Goal: Task Accomplishment & Management: Use online tool/utility

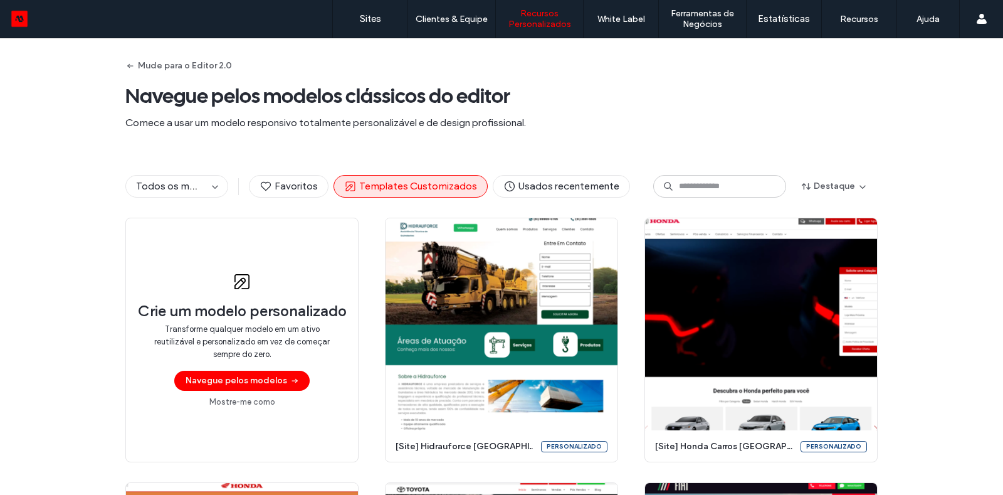
click at [539, 55] on label "Templates Customizados" at bounding box center [554, 50] width 99 height 9
click at [692, 176] on input at bounding box center [719, 186] width 133 height 23
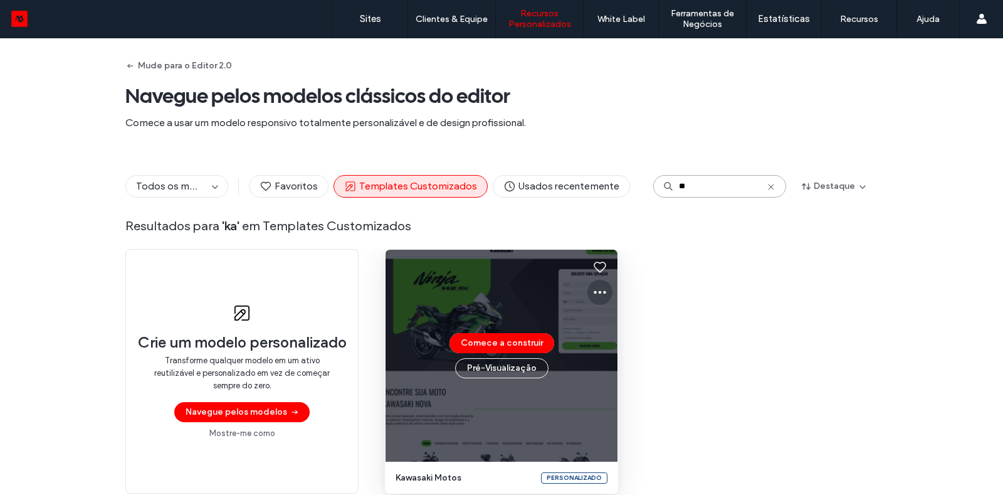
type input "**"
click at [593, 285] on icon at bounding box center [600, 292] width 15 height 15
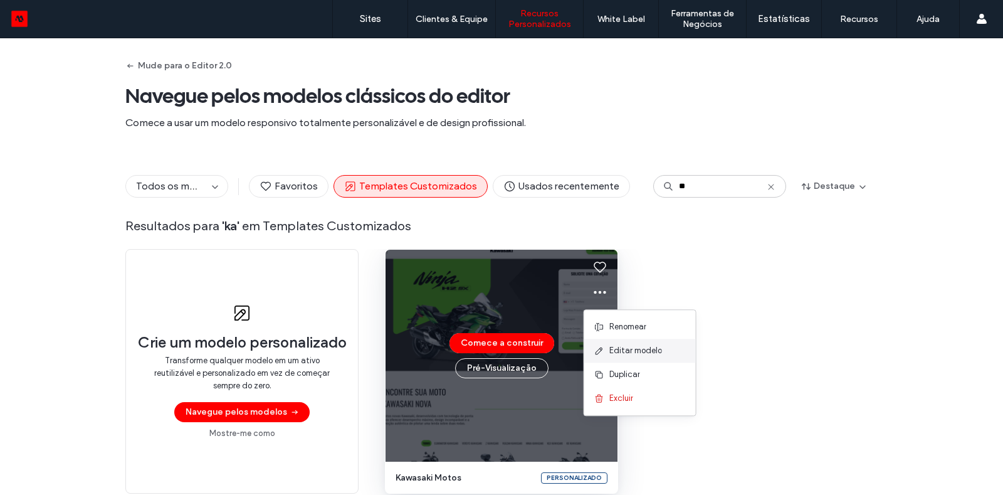
click at [631, 350] on span "Editar modelo" at bounding box center [635, 350] width 53 height 13
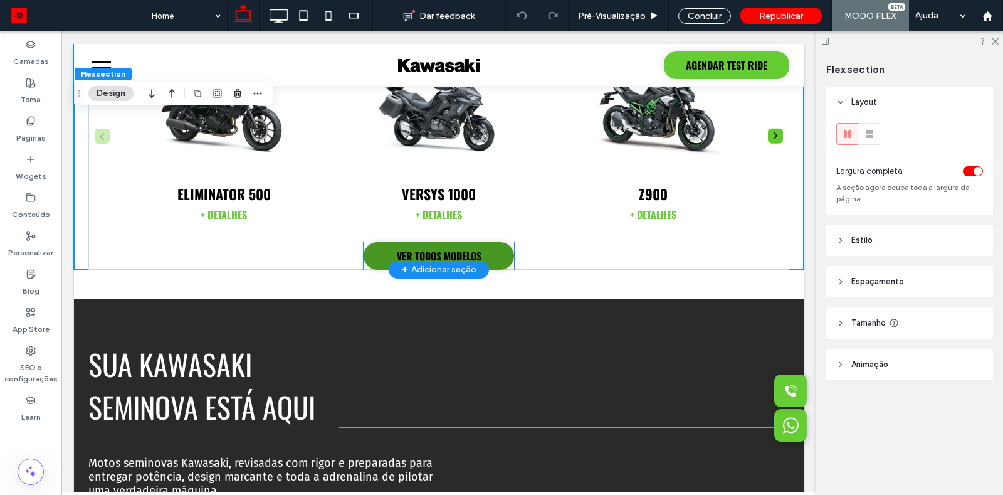
click at [473, 253] on span "VER TODOS MODELOS" at bounding box center [439, 255] width 85 height 15
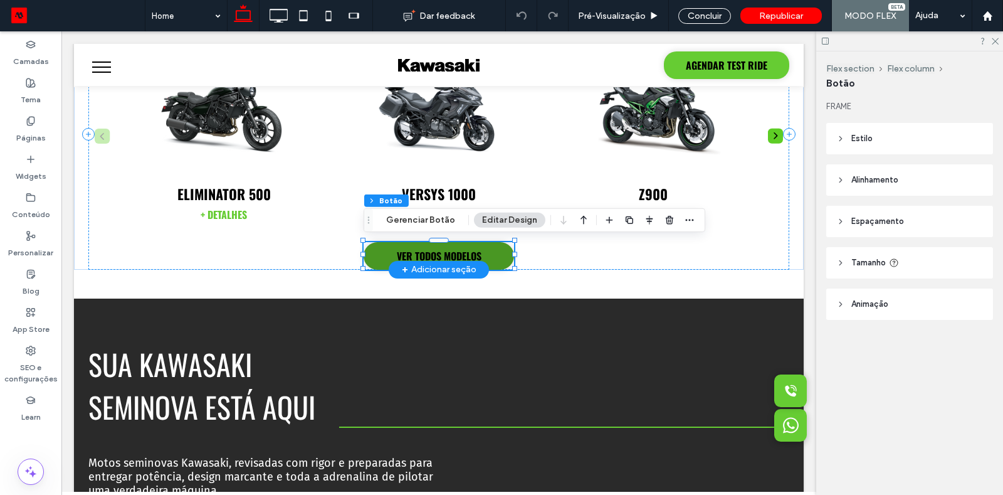
click at [473, 253] on span "VER TODOS MODELOS" at bounding box center [439, 255] width 85 height 15
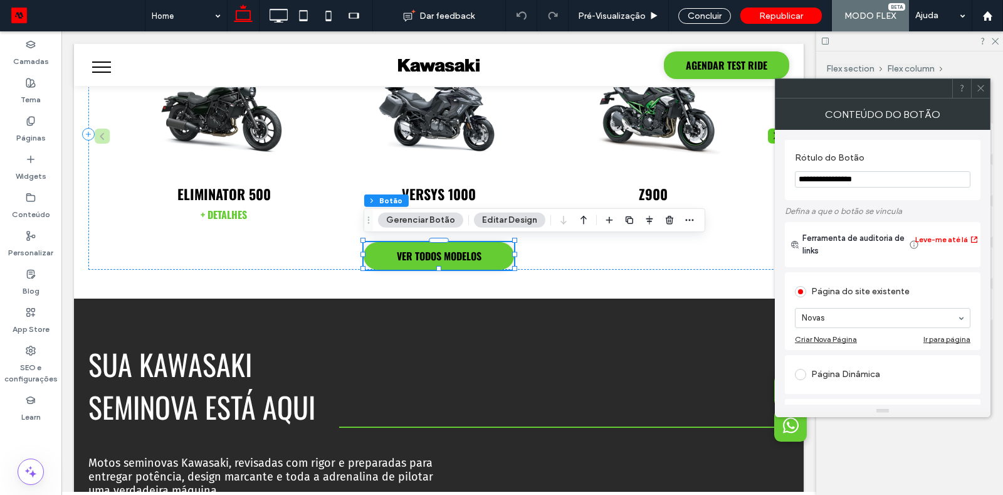
click at [846, 171] on input "**********" at bounding box center [883, 179] width 176 height 16
click at [846, 172] on input "**********" at bounding box center [883, 179] width 176 height 16
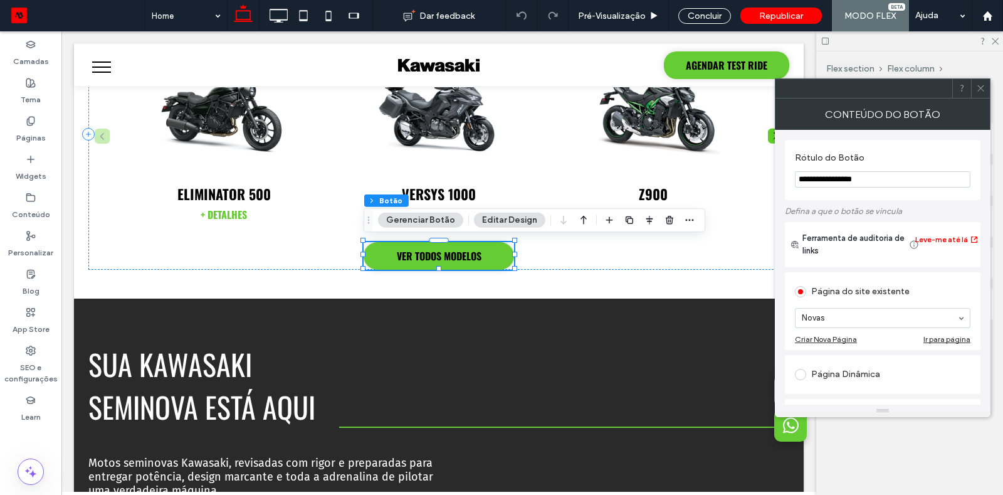
click at [846, 177] on input "**********" at bounding box center [883, 179] width 176 height 16
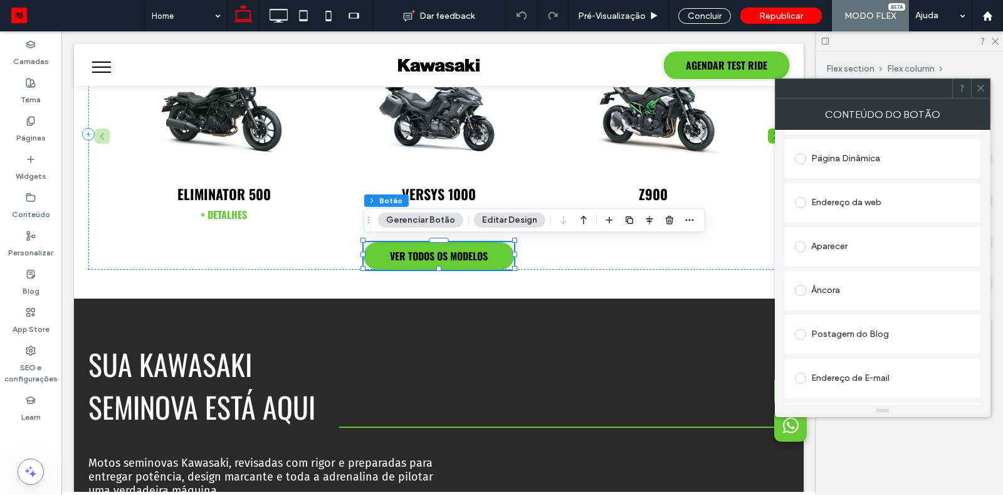
scroll to position [295, 0]
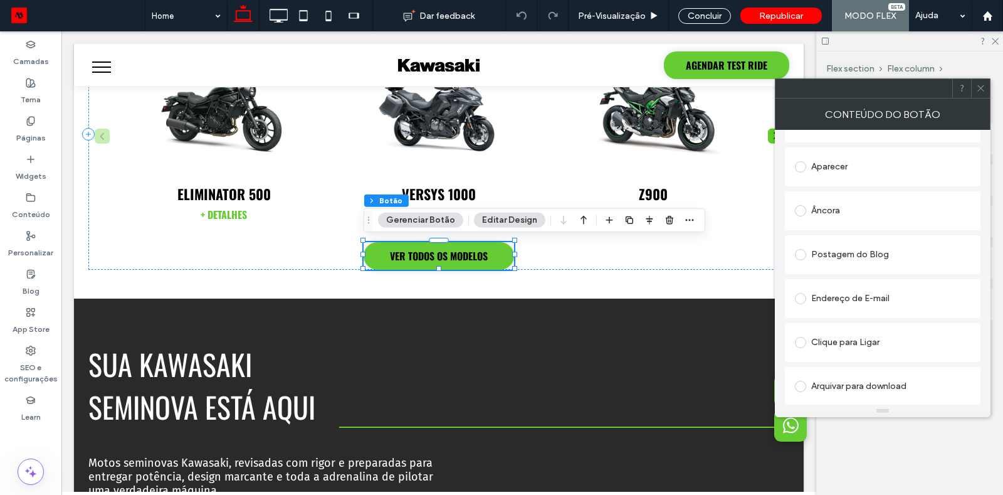
type input "**********"
click at [975, 87] on div at bounding box center [980, 88] width 19 height 19
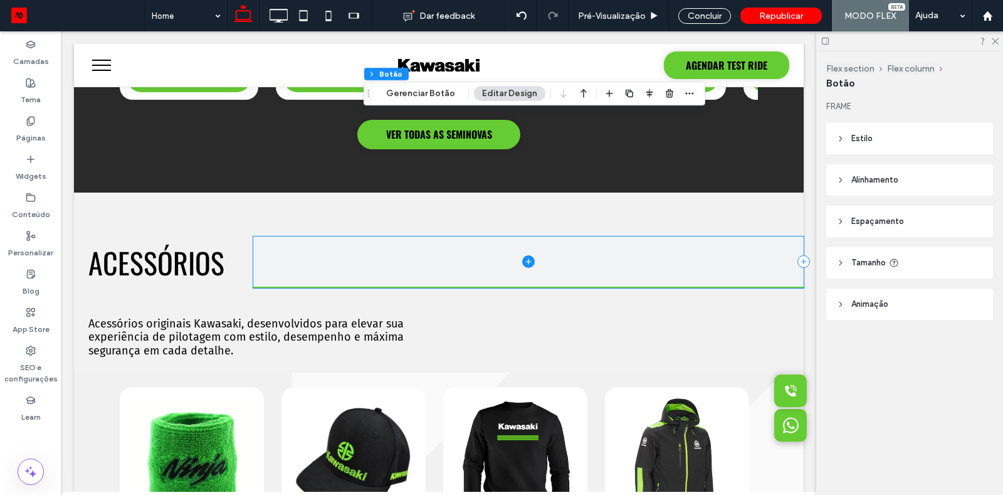
scroll to position [1280, 0]
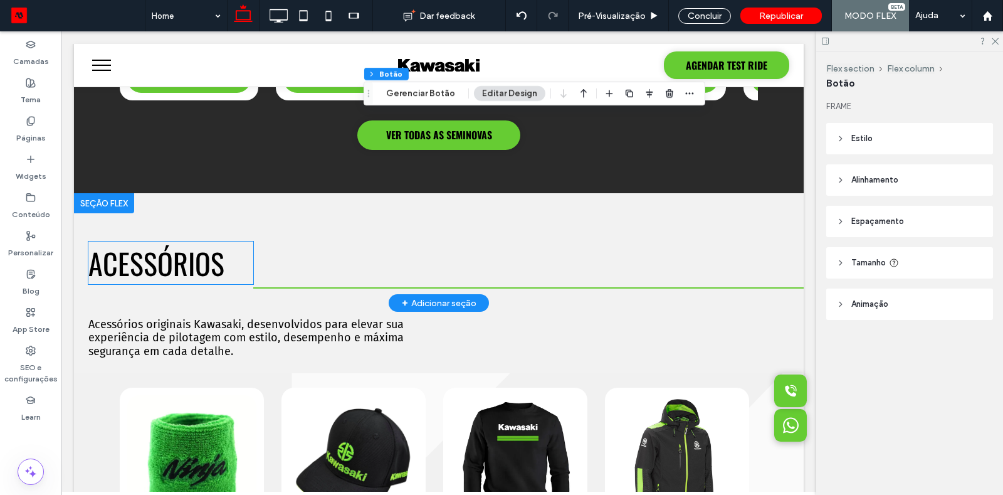
click at [203, 262] on span "Acessórios" at bounding box center [156, 262] width 136 height 43
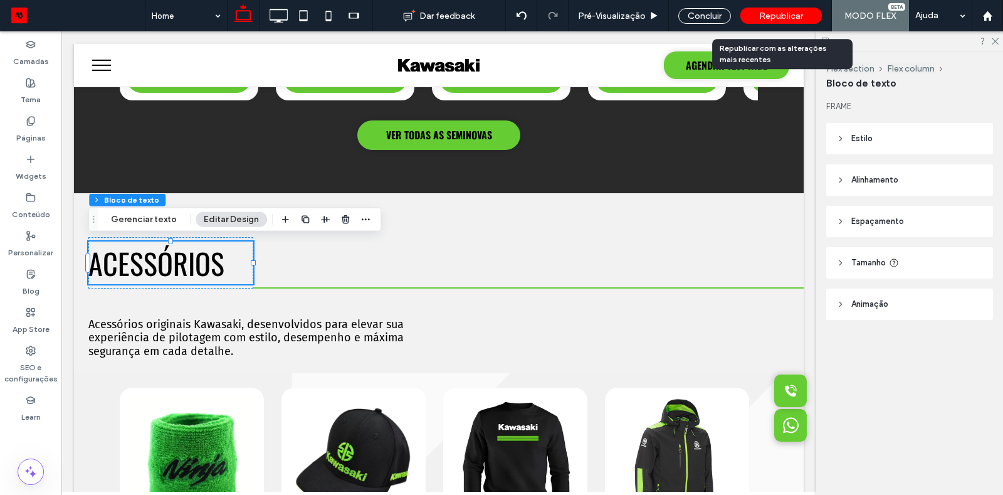
click at [764, 24] on div "Republicar" at bounding box center [781, 15] width 82 height 31
click at [762, 18] on span "Republicar" at bounding box center [781, 16] width 44 height 11
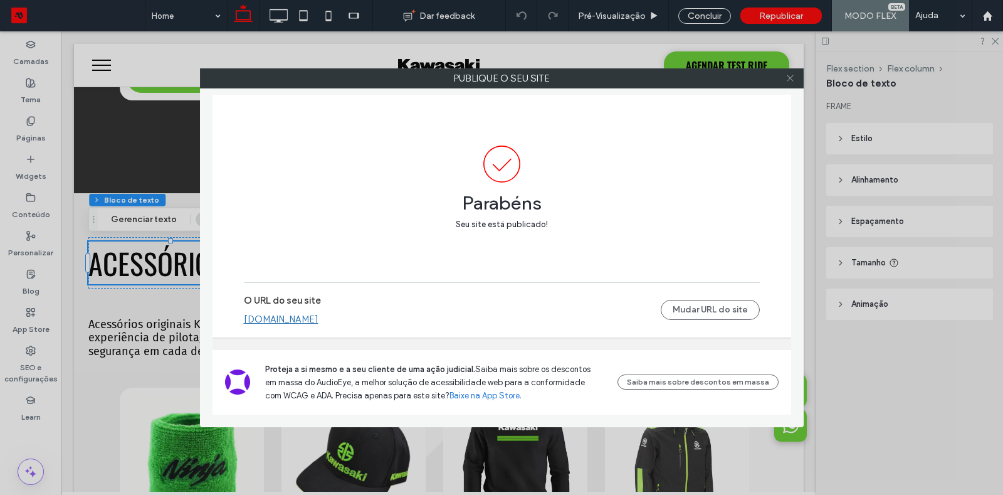
click at [789, 79] on use at bounding box center [790, 78] width 6 height 6
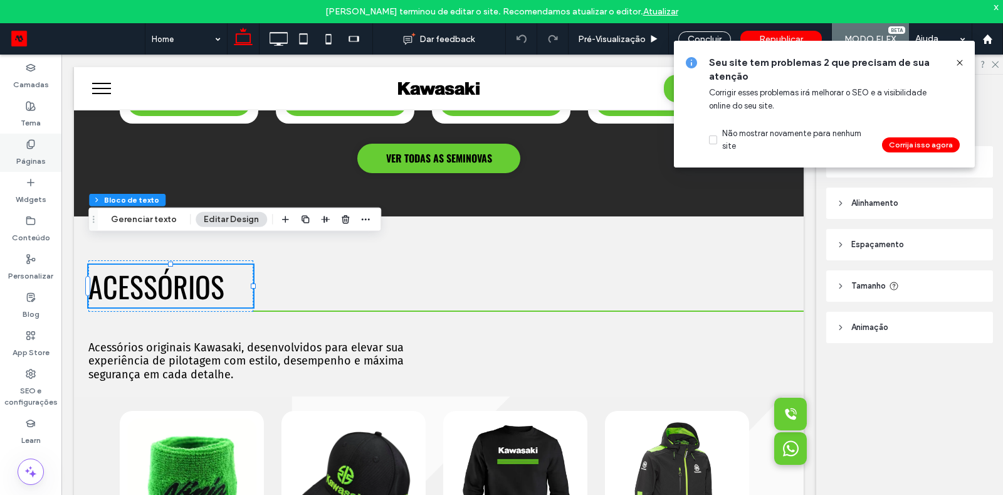
click at [30, 147] on icon at bounding box center [31, 144] width 10 height 10
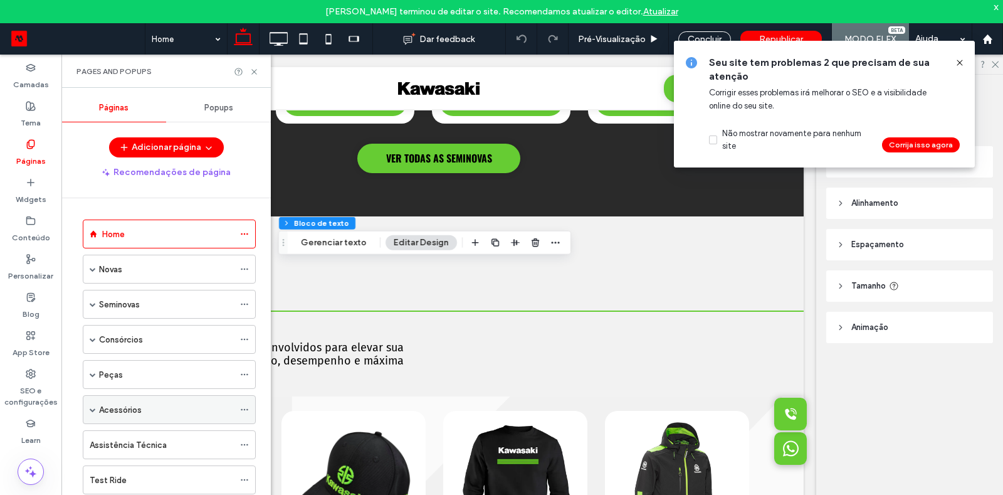
click at [92, 409] on span at bounding box center [93, 410] width 6 height 28
click at [122, 431] on label "Acessórios Interna" at bounding box center [147, 439] width 71 height 22
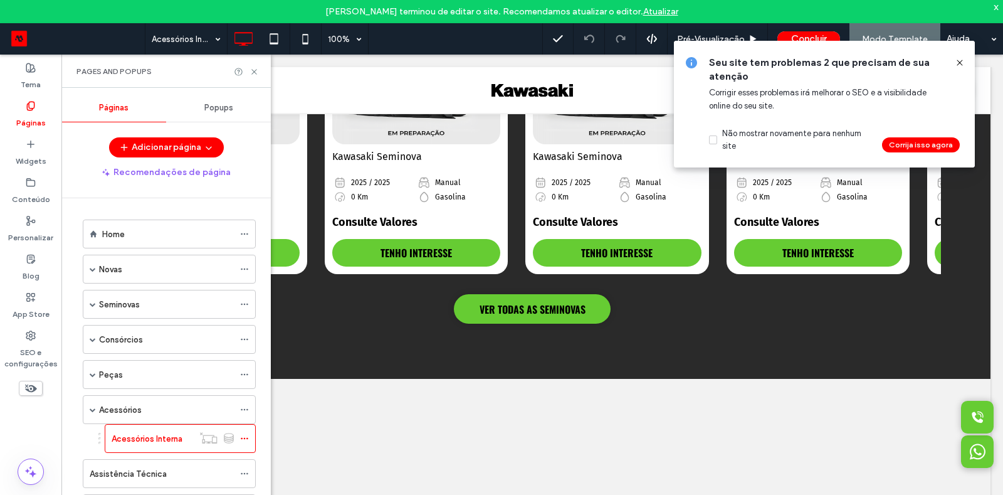
scroll to position [1317, 0]
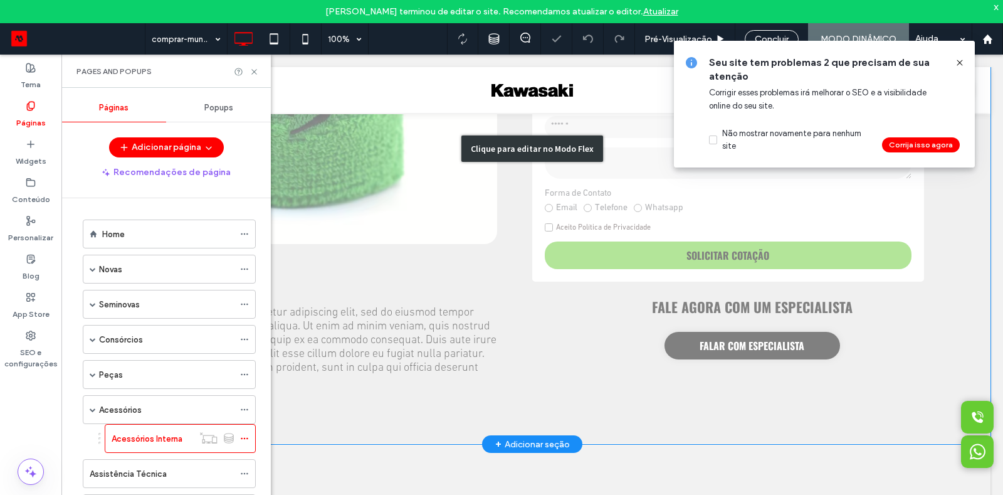
click at [802, 331] on div "Clique para editar no Modo Flex" at bounding box center [532, 149] width 917 height 590
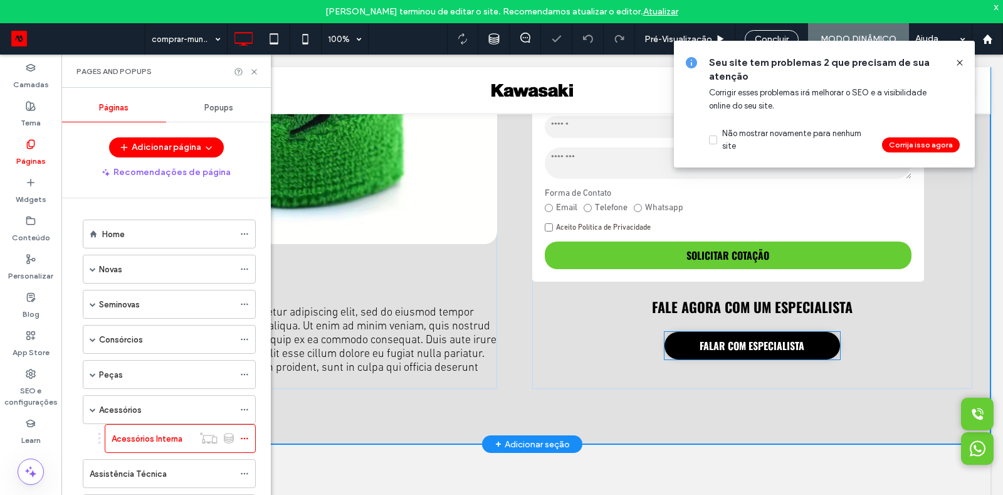
scroll to position [272, 0]
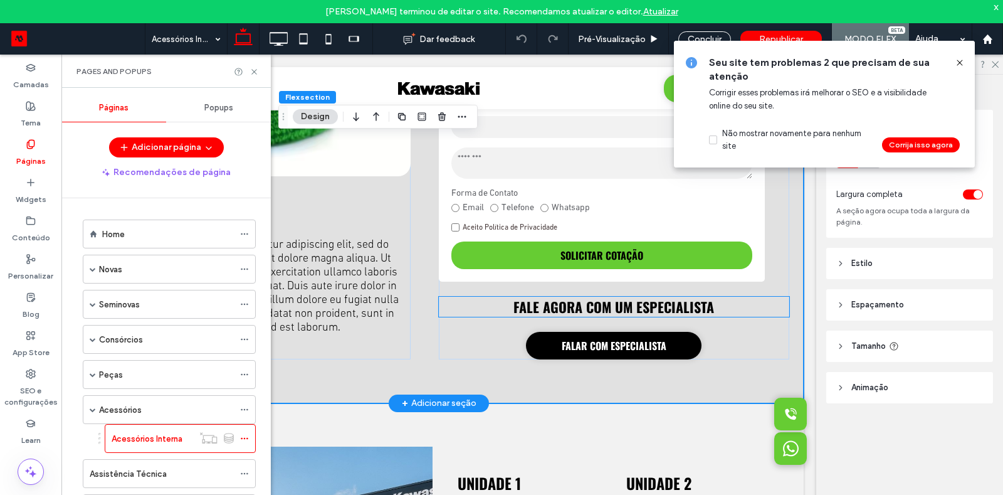
click at [631, 302] on strong "FALE AGORA COM UM ESPECIALISTA" at bounding box center [614, 307] width 201 height 20
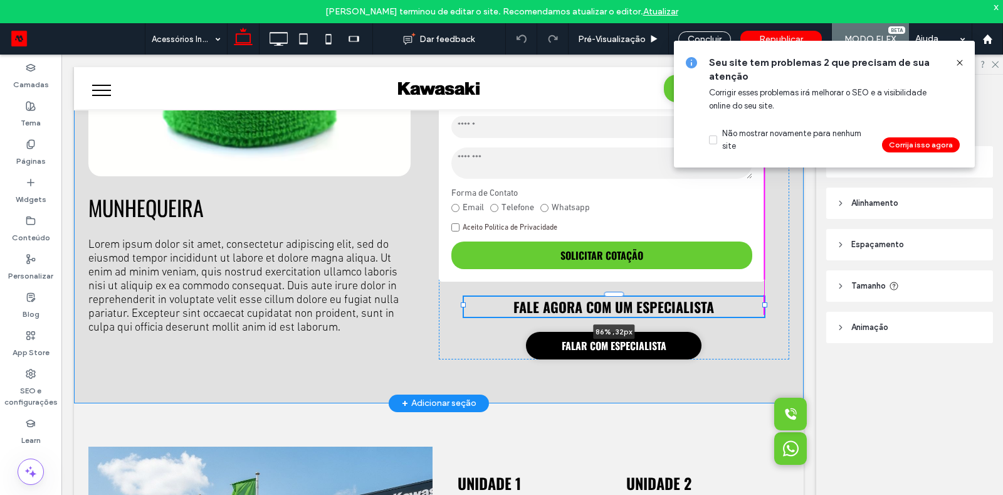
drag, startPoint x: 790, startPoint y: 307, endPoint x: 765, endPoint y: 304, distance: 25.3
click at [765, 304] on div at bounding box center [764, 304] width 5 height 5
type input "**"
type input "****"
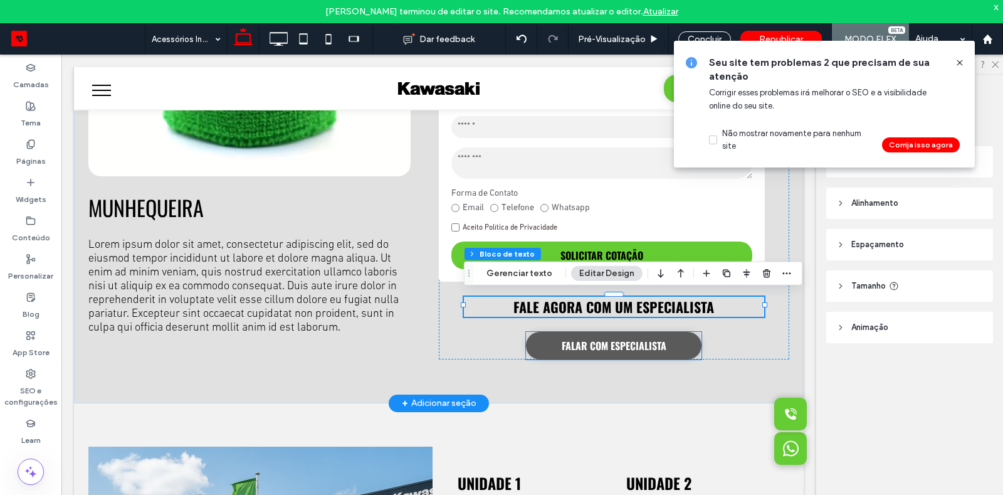
click at [645, 351] on link "FALAR COM ESPECIALISTA" at bounding box center [614, 346] width 176 height 28
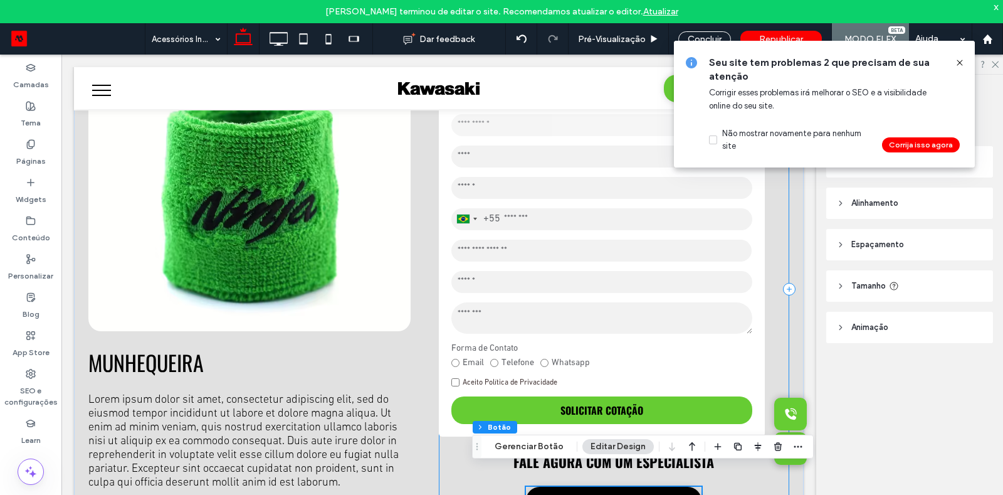
scroll to position [0, 0]
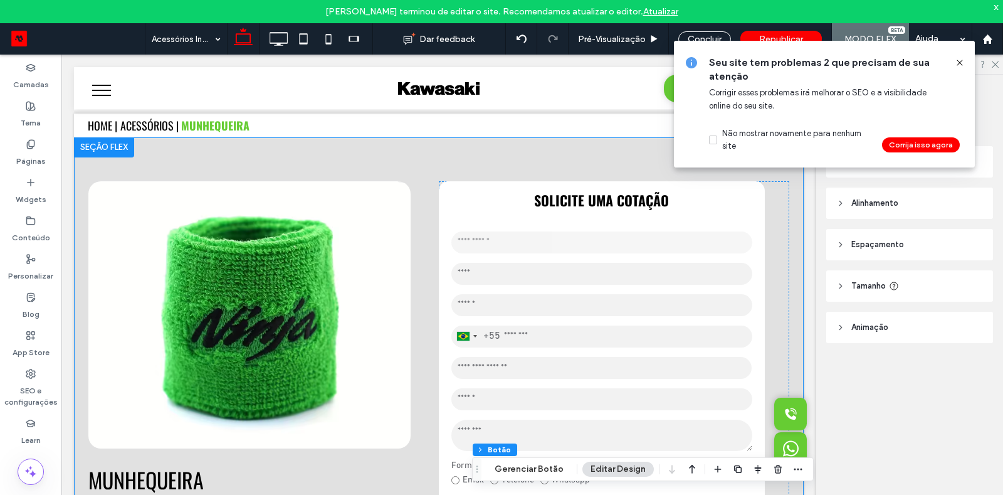
click at [790, 226] on div "**********" at bounding box center [439, 406] width 730 height 538
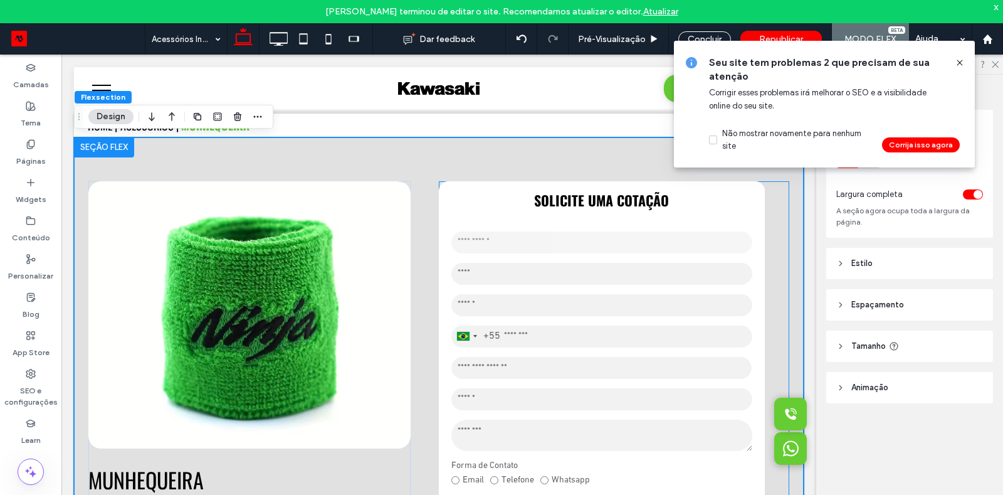
click at [782, 235] on div "**********" at bounding box center [614, 406] width 350 height 450
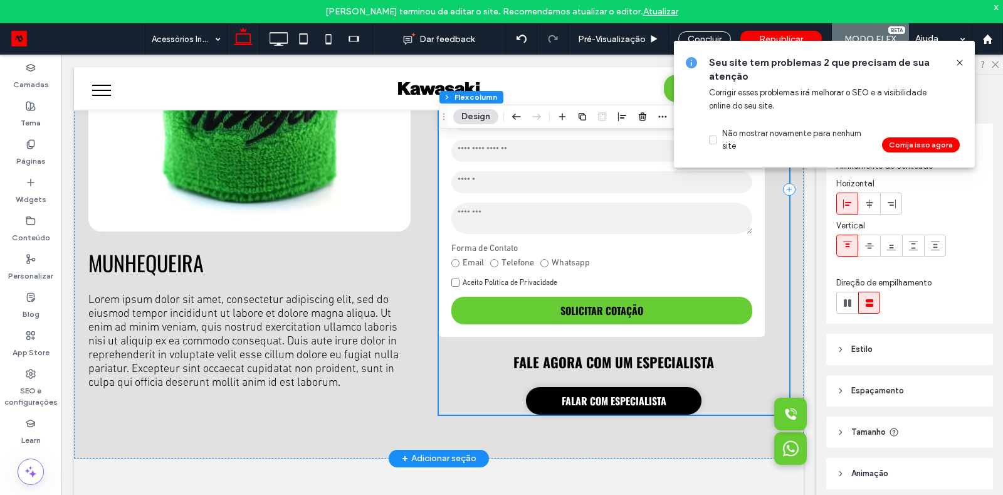
scroll to position [233, 0]
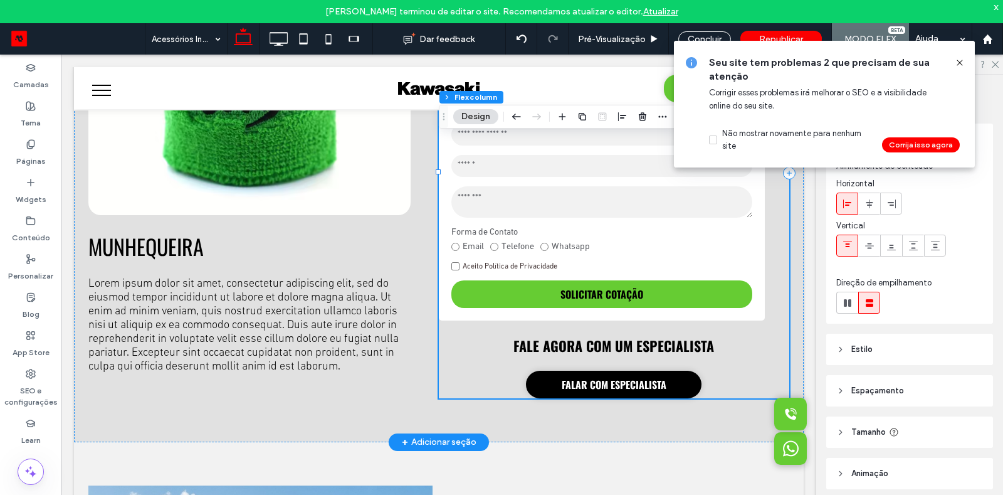
click at [771, 275] on div "**********" at bounding box center [614, 173] width 350 height 450
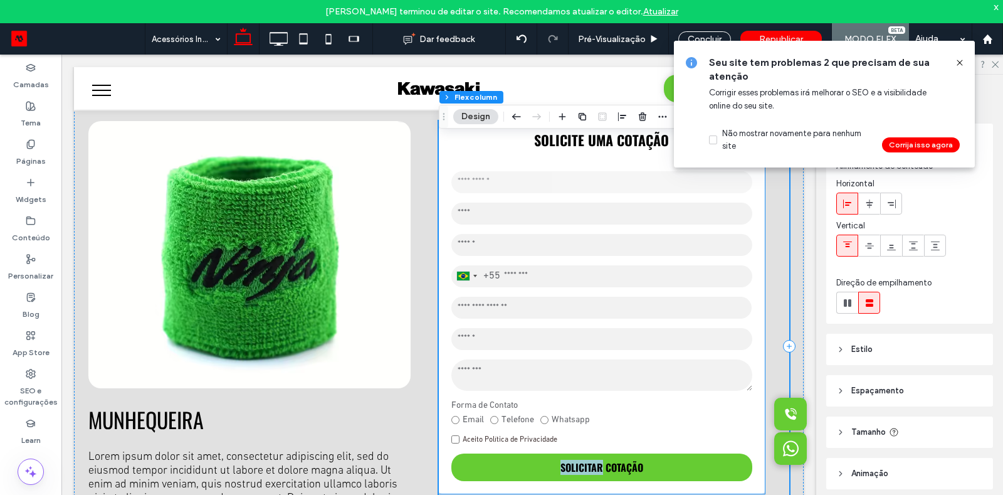
scroll to position [0, 0]
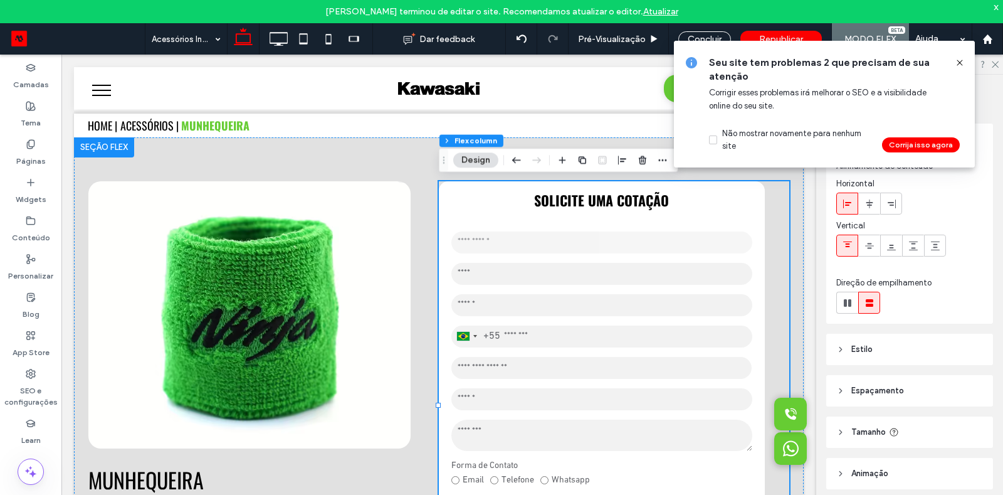
click at [940, 389] on header "Espaçamento" at bounding box center [909, 390] width 167 height 31
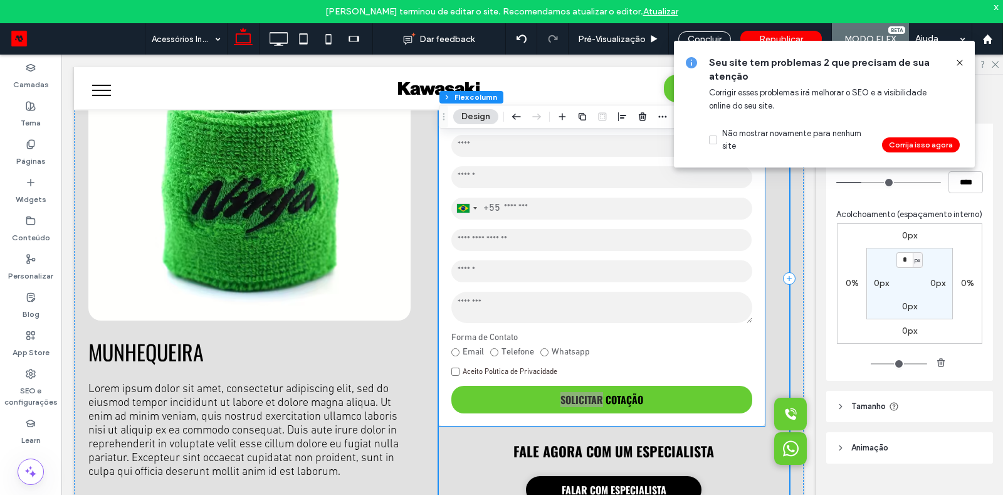
scroll to position [146, 0]
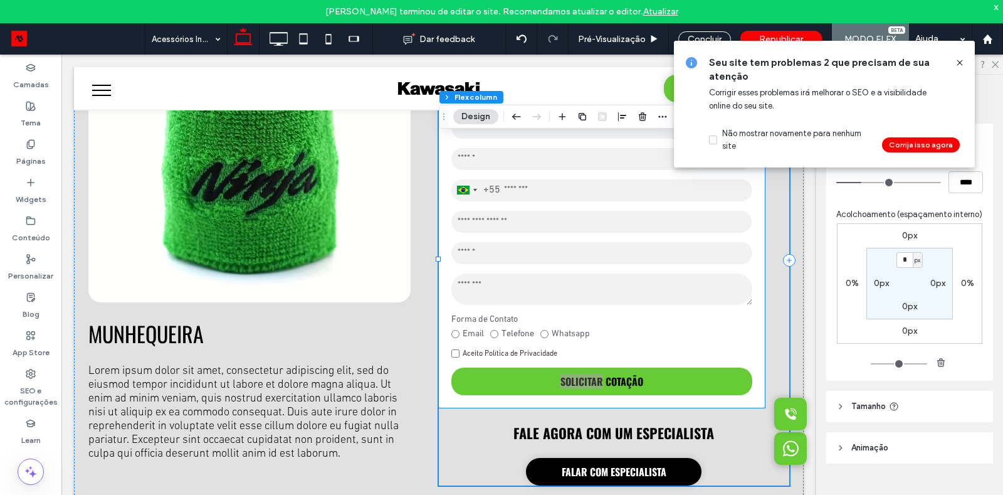
click at [759, 330] on div "**********" at bounding box center [602, 240] width 326 height 335
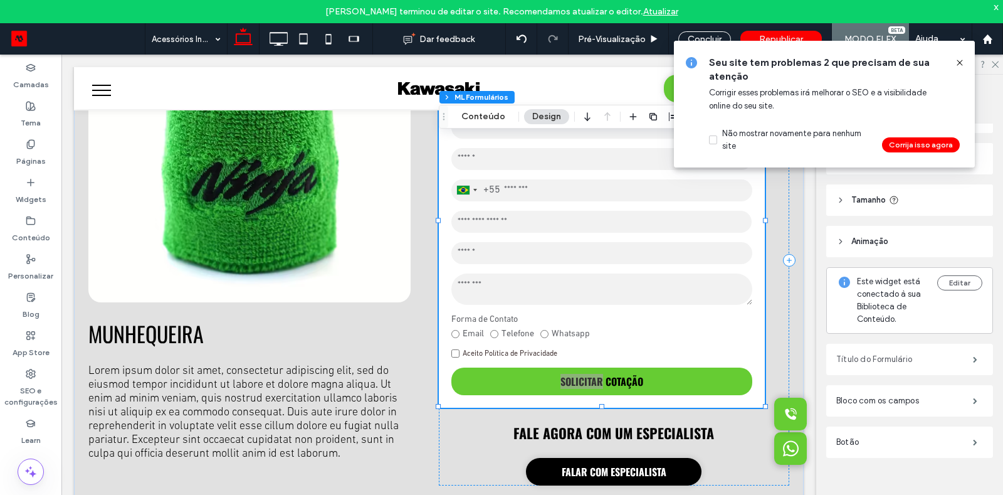
scroll to position [0, 0]
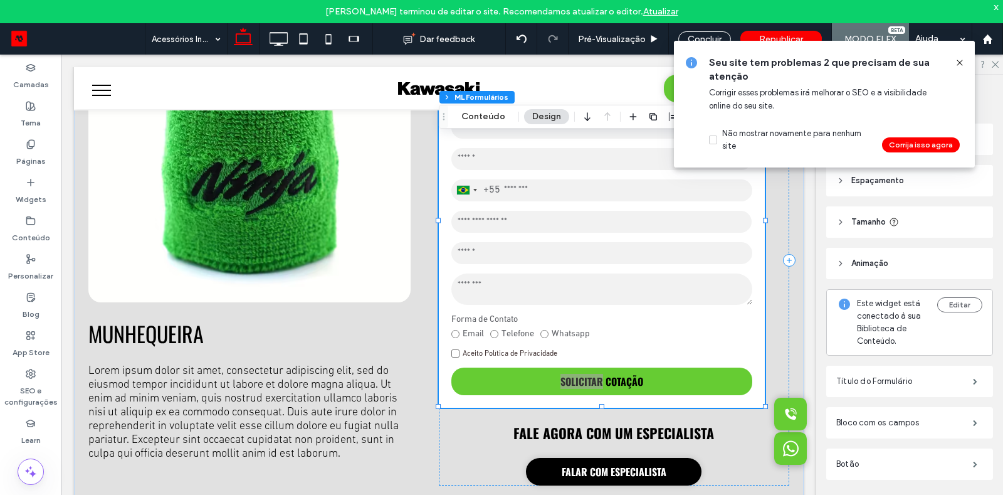
click at [873, 177] on span "Espaçamento" at bounding box center [877, 180] width 53 height 13
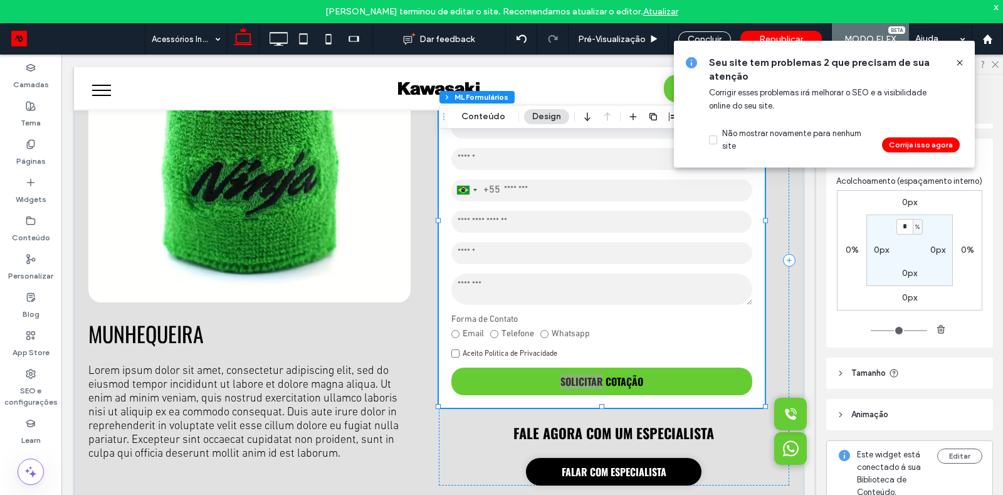
scroll to position [33, 0]
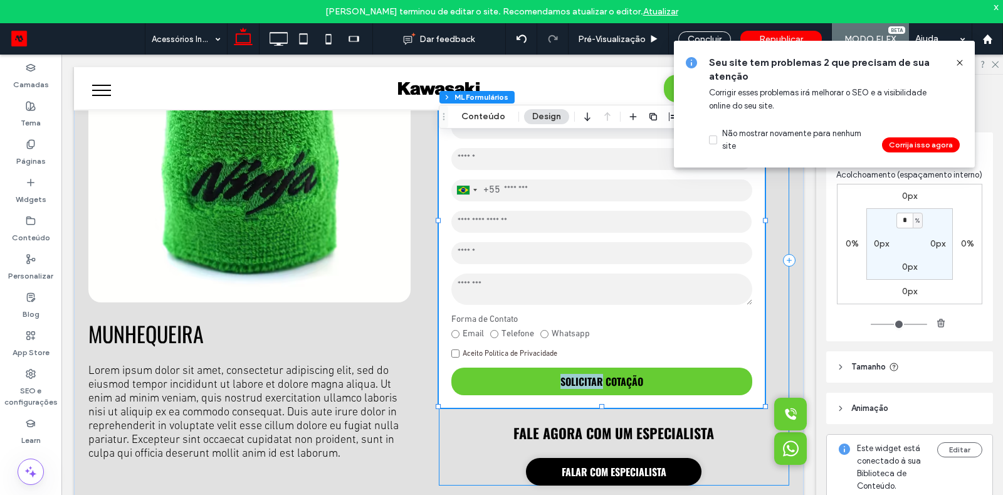
click at [781, 303] on div "**********" at bounding box center [614, 260] width 350 height 450
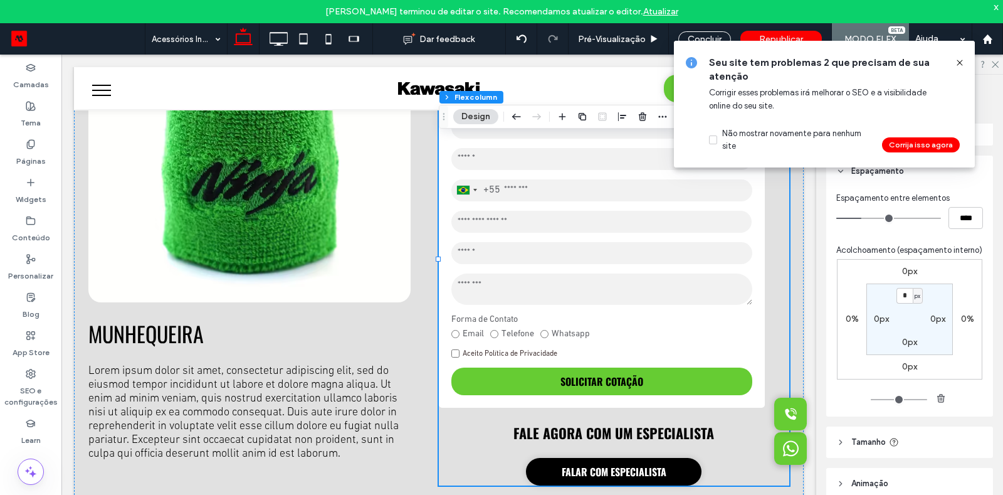
scroll to position [255, 0]
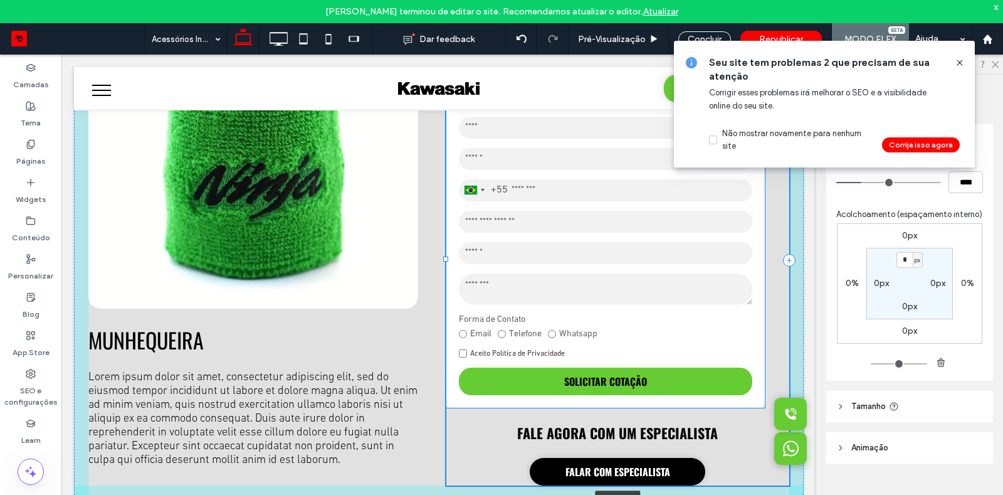
drag, startPoint x: 440, startPoint y: 260, endPoint x: 447, endPoint y: 263, distance: 8.4
click at [447, 263] on div "**********" at bounding box center [439, 260] width 730 height 538
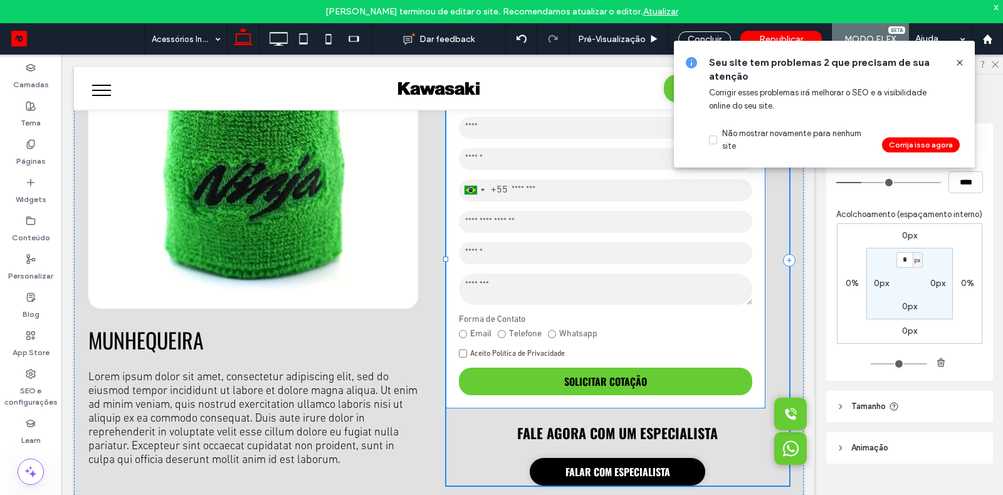
type input "**"
type input "*****"
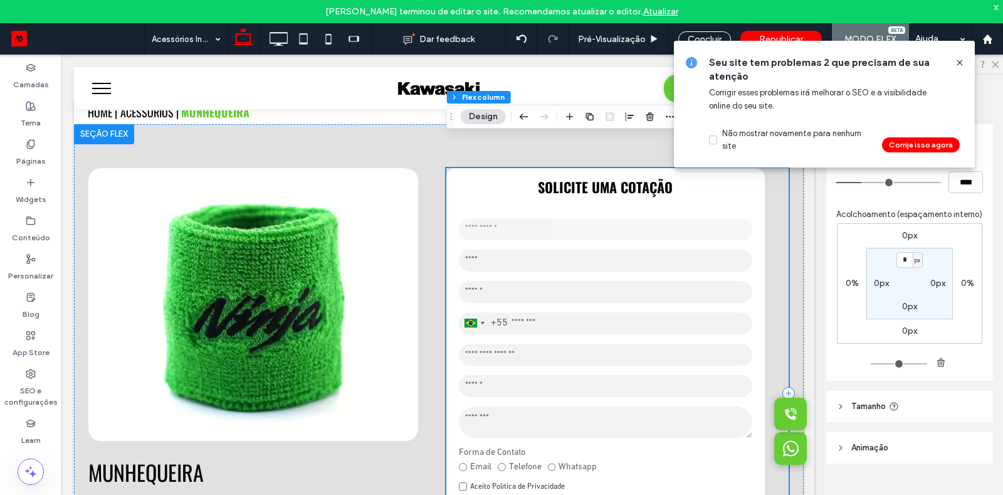
scroll to position [0, 0]
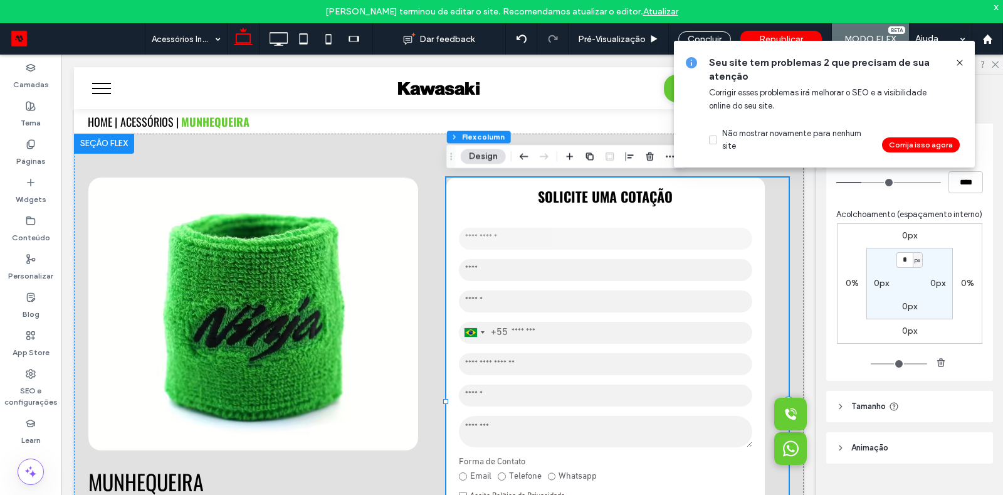
click at [783, 191] on div "**********" at bounding box center [617, 402] width 342 height 450
click at [957, 65] on icon at bounding box center [960, 63] width 10 height 10
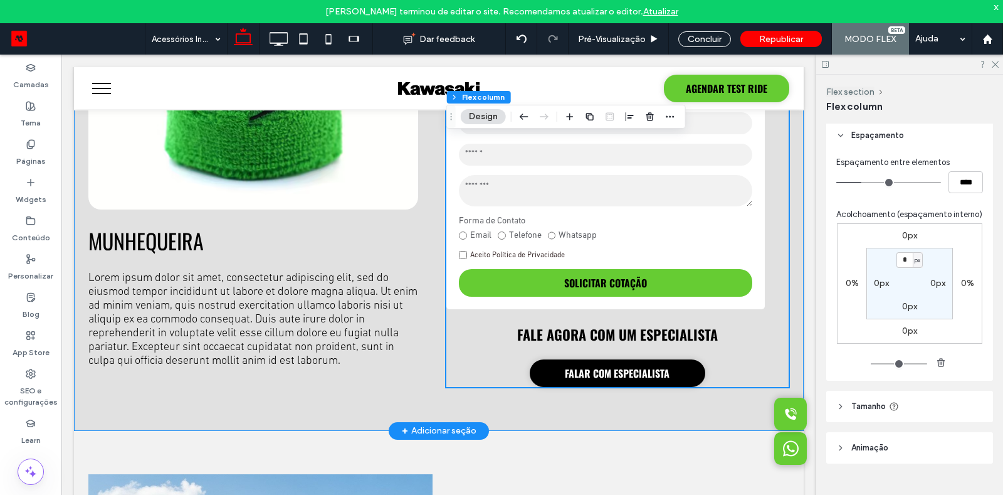
scroll to position [241, 0]
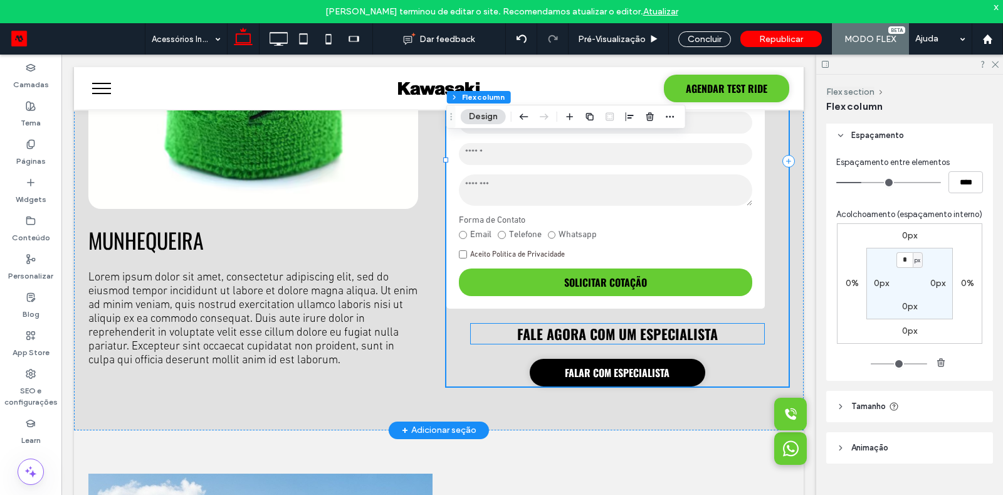
click at [726, 334] on h3 "FALE AGORA COM UM ESPECIALISTA" at bounding box center [617, 334] width 293 height 20
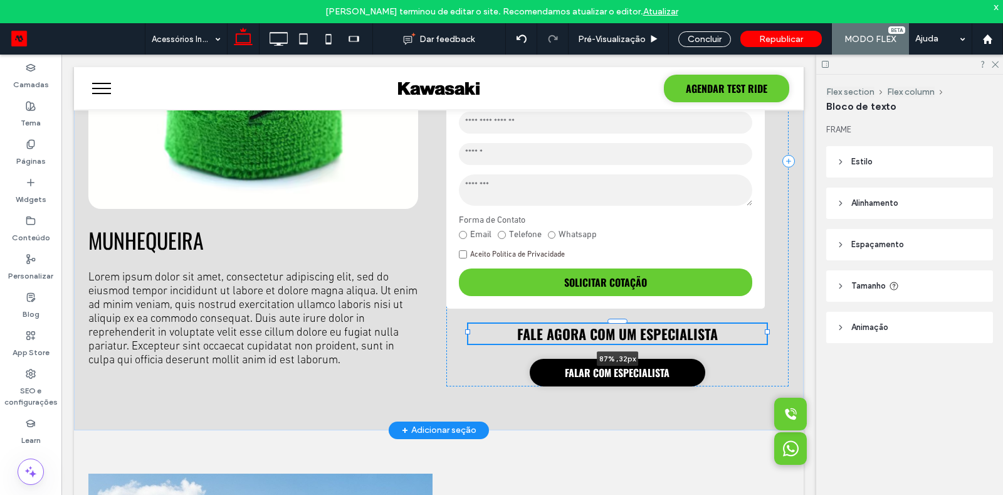
click at [470, 329] on div at bounding box center [467, 331] width 5 height 5
type input "**"
type input "****"
drag, startPoint x: 766, startPoint y: 332, endPoint x: 764, endPoint y: 300, distance: 31.4
click at [764, 300] on div "**********" at bounding box center [439, 161] width 730 height 538
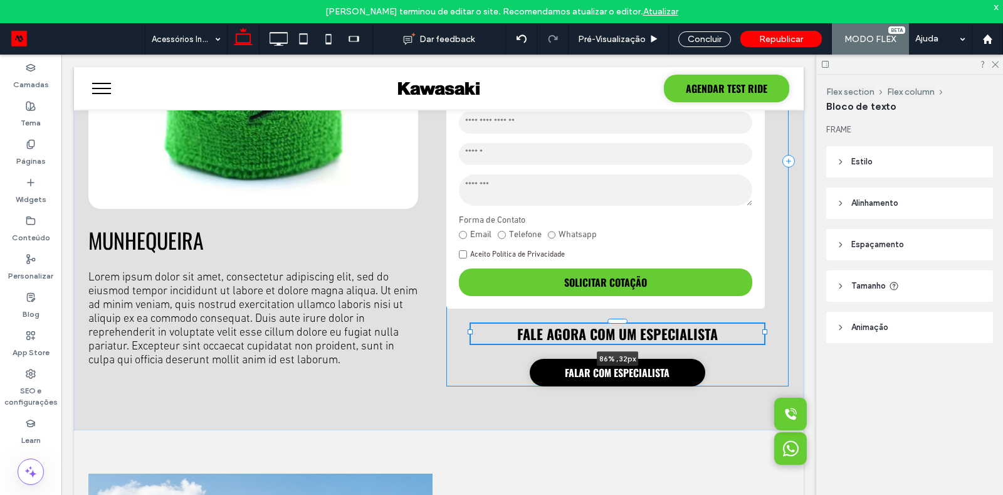
type input "**"
type input "****"
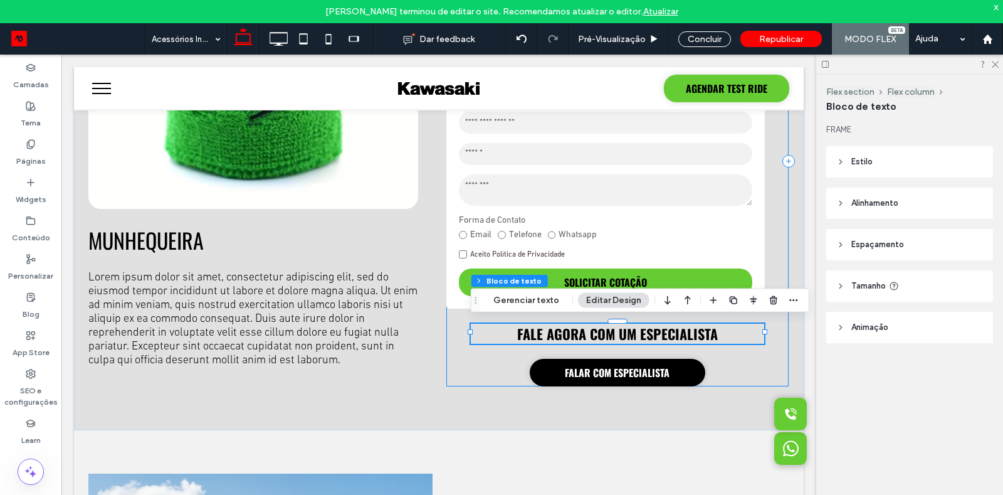
click at [766, 300] on span "button" at bounding box center [773, 300] width 15 height 15
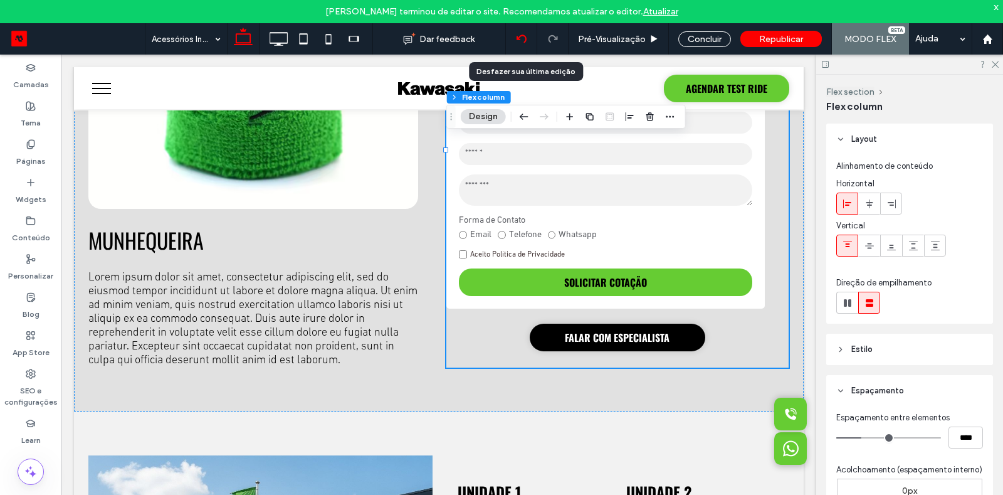
click at [526, 46] on div at bounding box center [521, 38] width 31 height 31
click at [534, 39] on div at bounding box center [521, 39] width 31 height 10
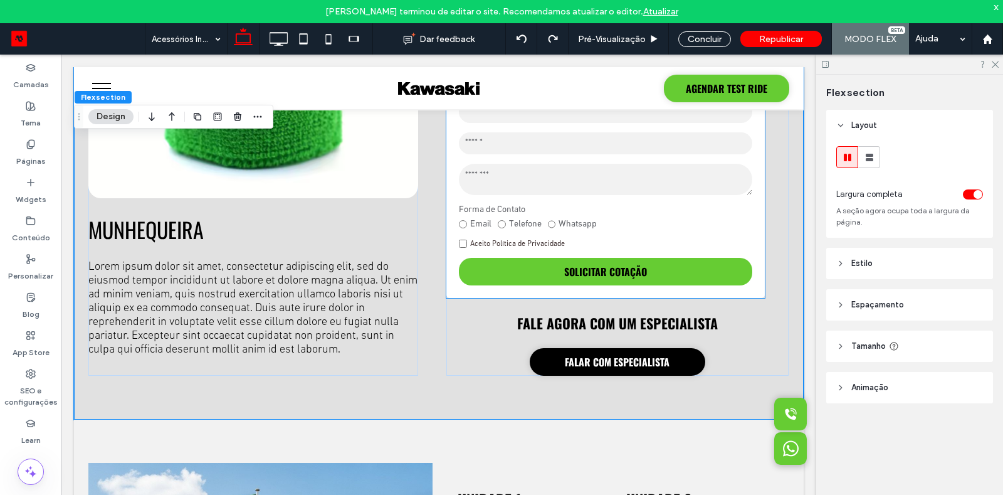
scroll to position [255, 0]
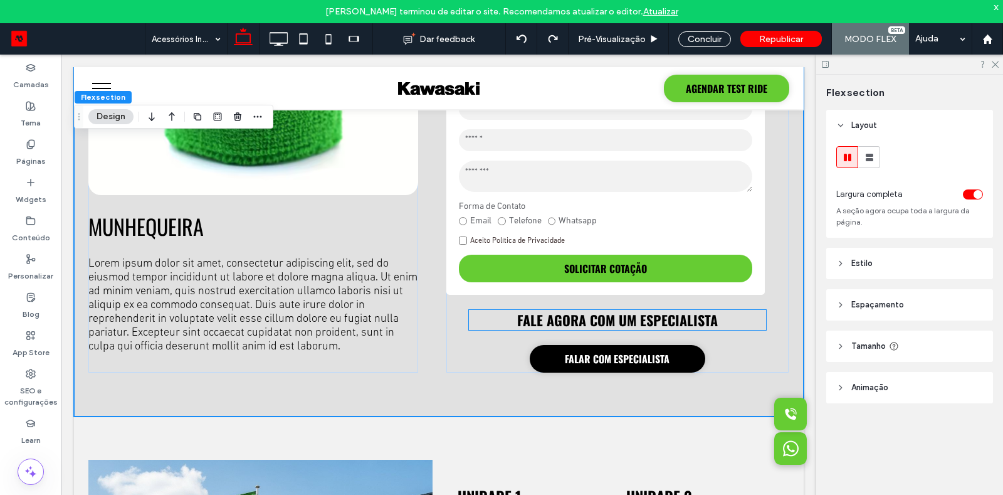
click at [687, 320] on strong "FALE AGORA COM UM ESPECIALISTA" at bounding box center [617, 320] width 201 height 20
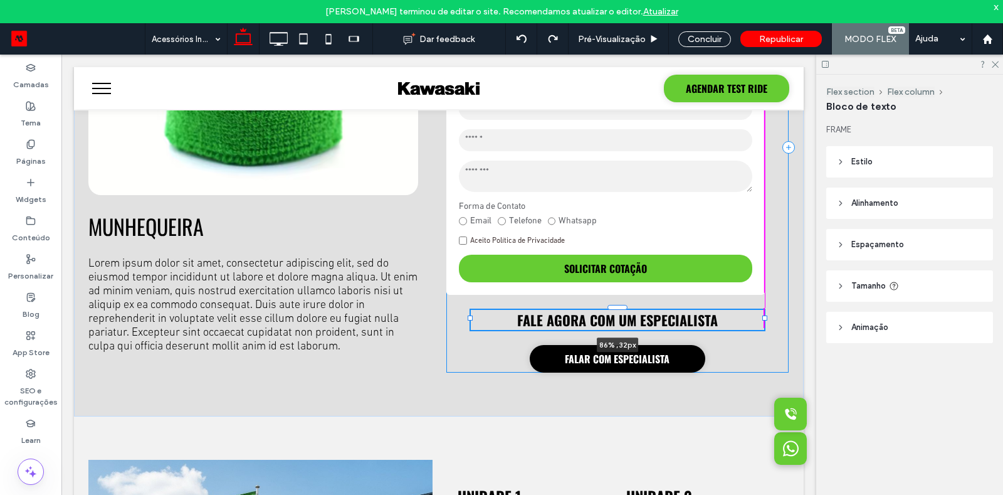
click at [767, 318] on div at bounding box center [764, 317] width 5 height 5
type input "**"
type input "****"
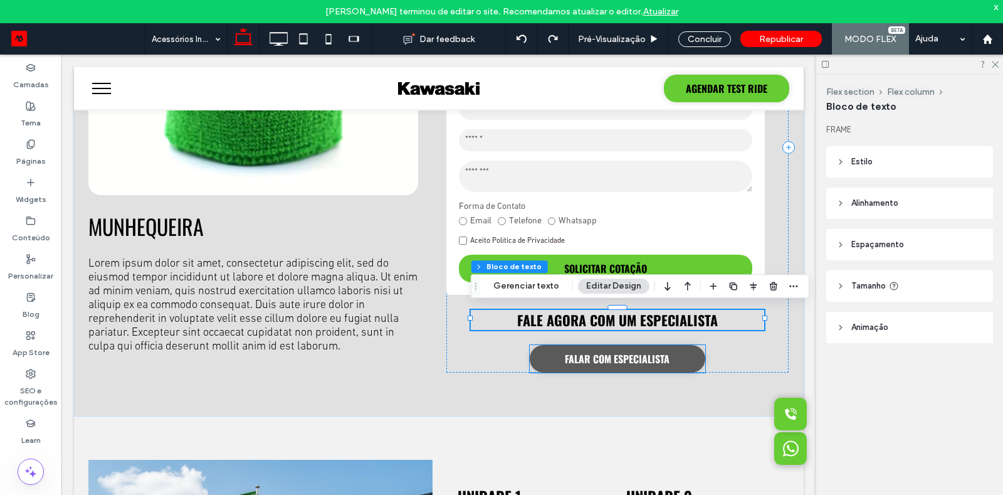
click at [636, 359] on span "FALAR COM ESPECIALISTA" at bounding box center [617, 358] width 105 height 15
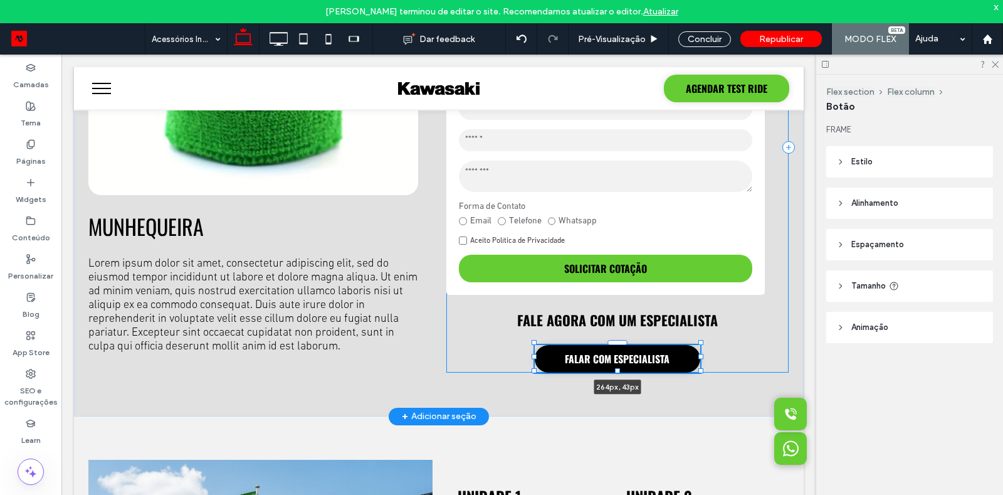
click at [700, 355] on div at bounding box center [700, 356] width 5 height 5
type input "***"
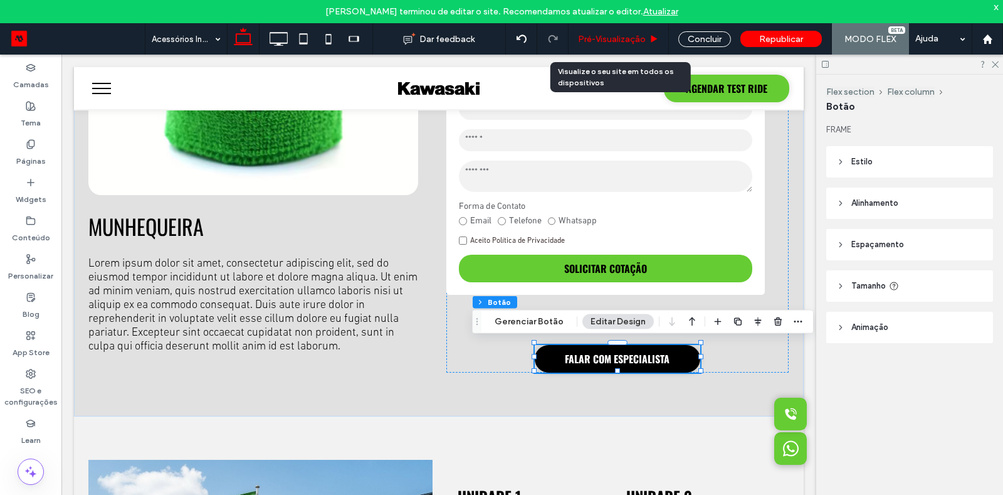
click at [643, 44] on span "Pré-Visualizaçāo" at bounding box center [612, 39] width 68 height 11
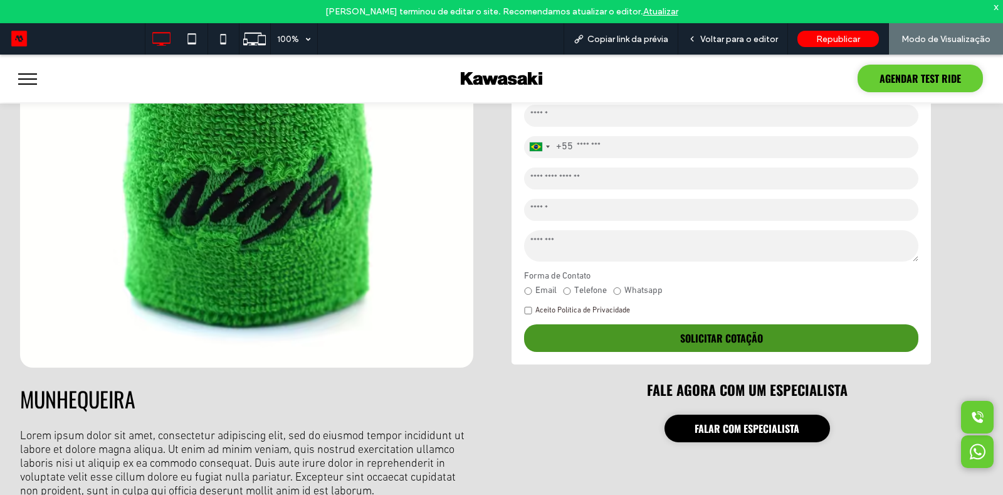
scroll to position [196, 0]
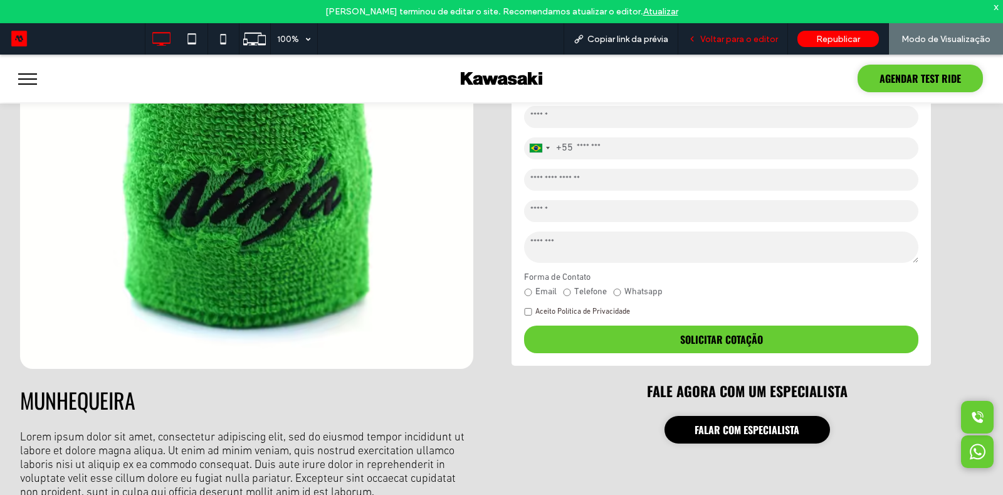
click at [723, 37] on span "Voltar para o editor" at bounding box center [739, 39] width 78 height 11
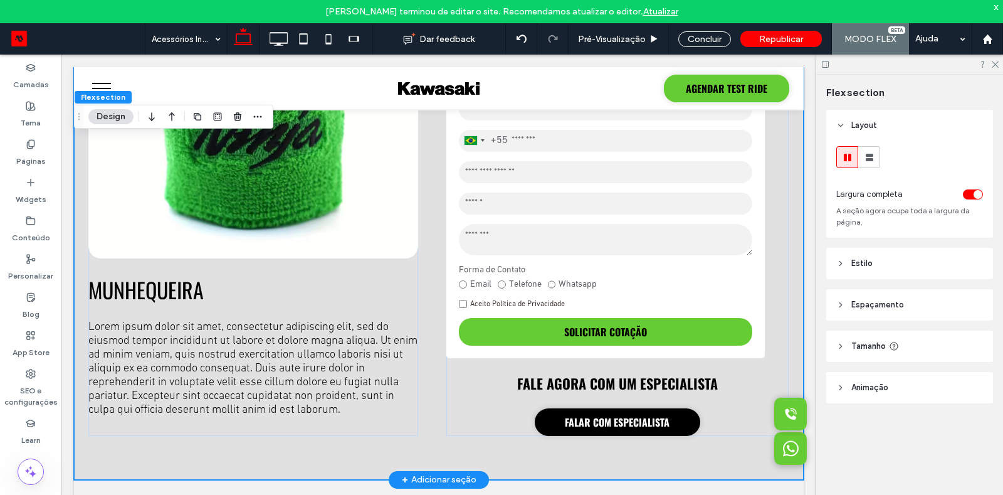
scroll to position [822, 0]
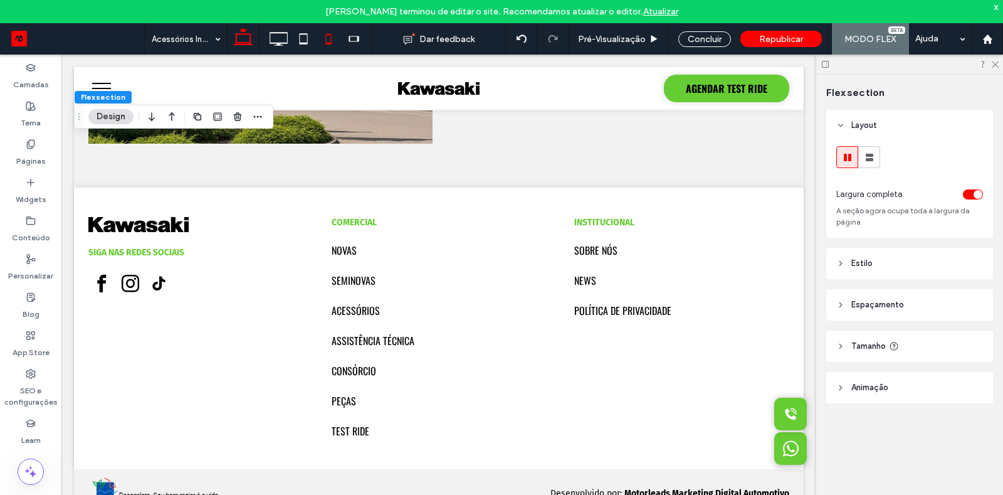
click at [320, 38] on icon at bounding box center [328, 38] width 25 height 25
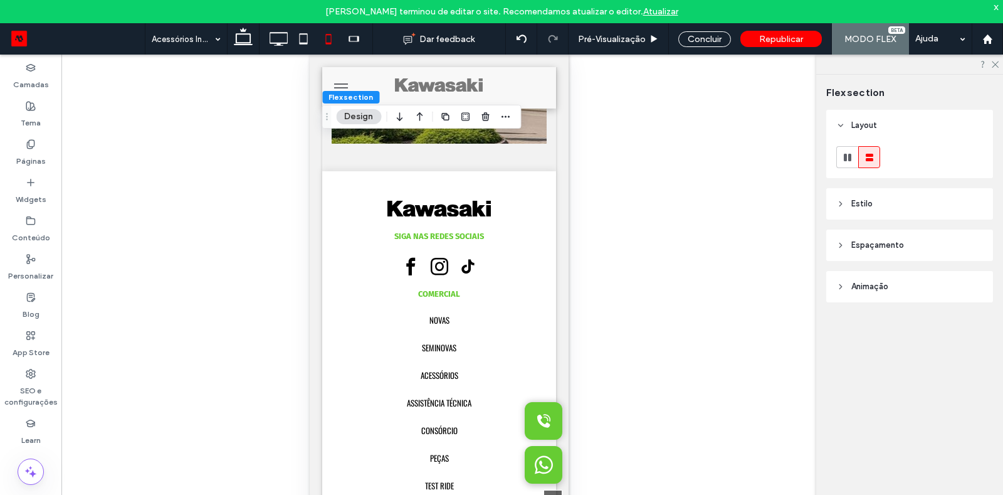
scroll to position [1539, 0]
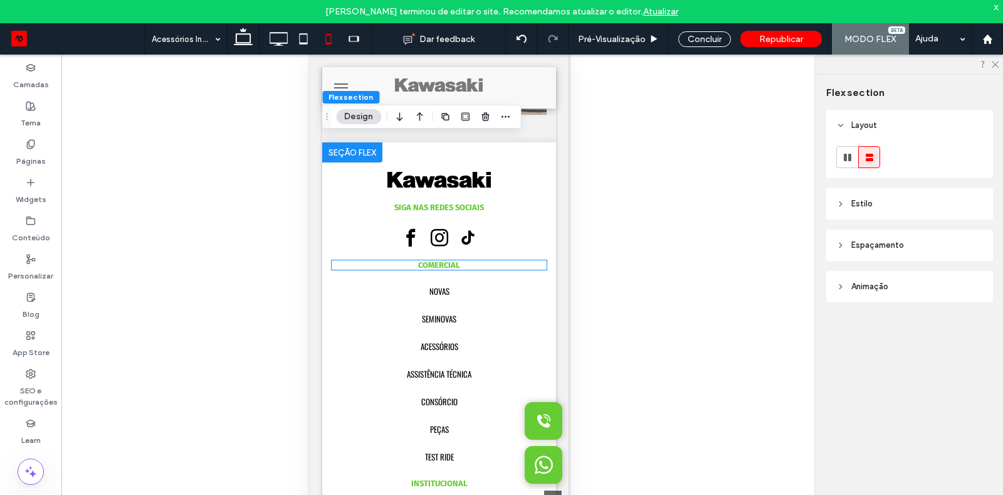
click at [435, 268] on strong "COMERCIAL" at bounding box center [439, 264] width 42 height 9
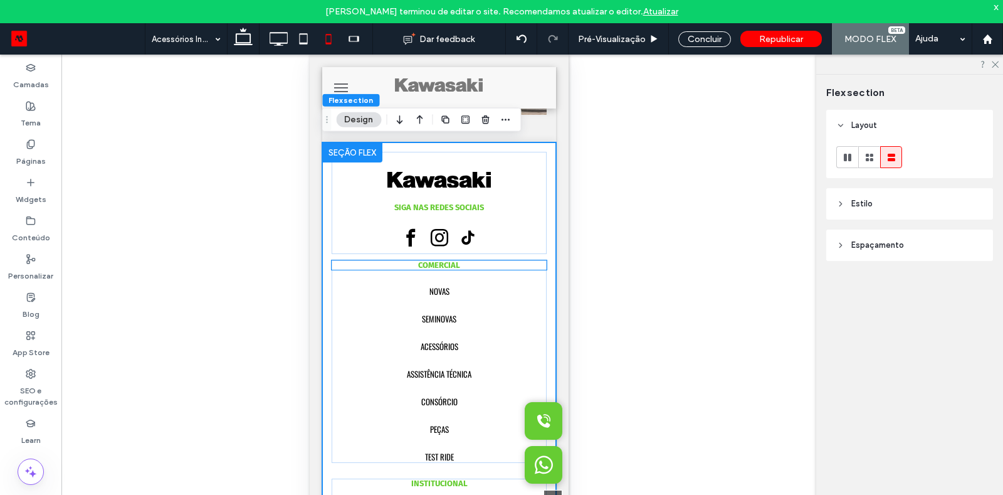
scroll to position [1472, 0]
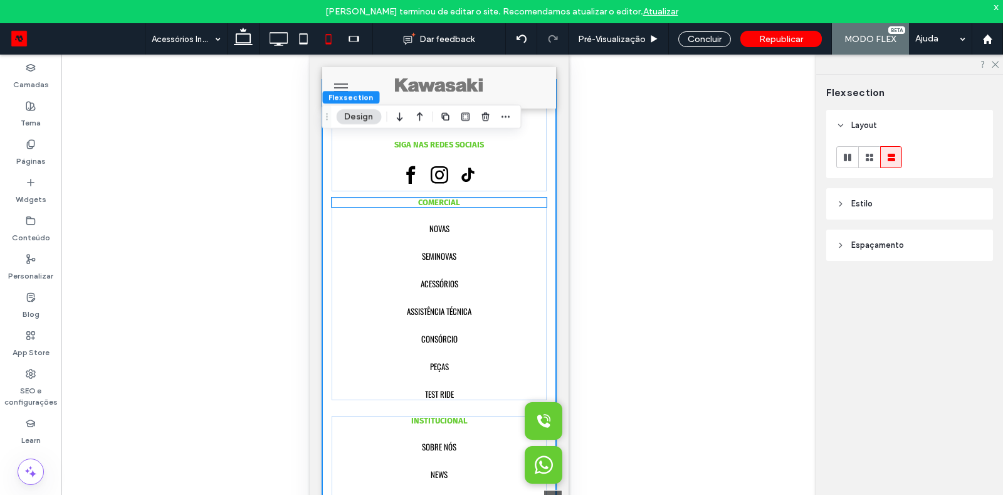
click at [429, 207] on strong "COMERCIAL" at bounding box center [439, 202] width 42 height 9
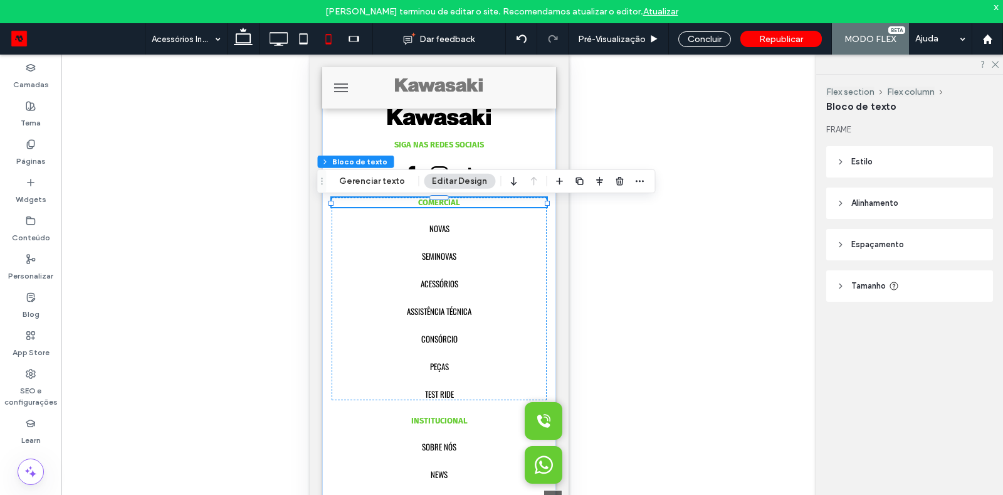
click at [429, 207] on strong "COMERCIAL" at bounding box center [439, 202] width 42 height 9
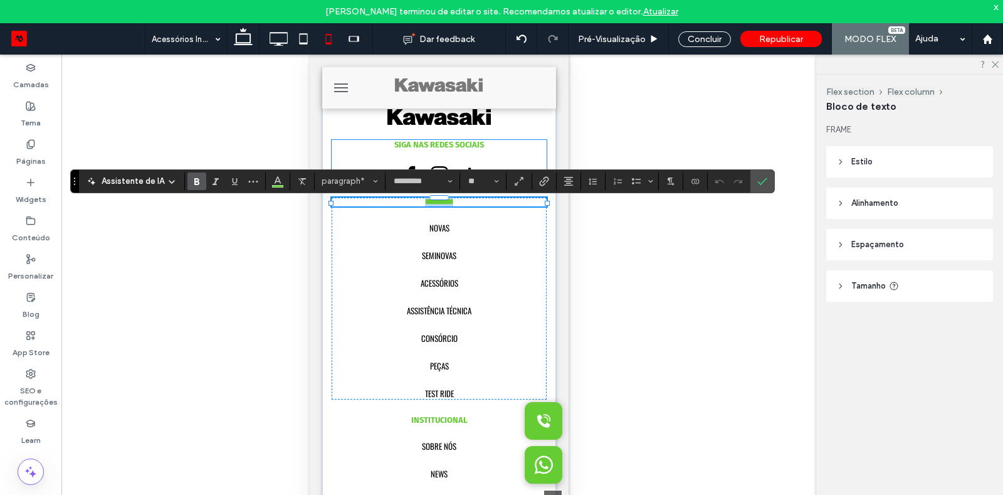
click at [424, 149] on strong "SIGA NAS REDES SOCIAIS" at bounding box center [439, 144] width 90 height 9
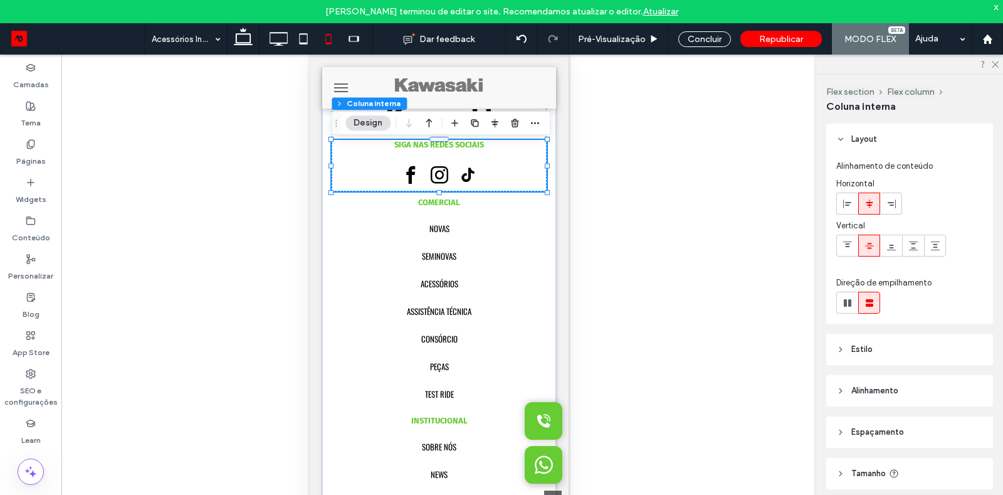
click at [424, 149] on strong "SIGA NAS REDES SOCIAIS" at bounding box center [439, 144] width 90 height 9
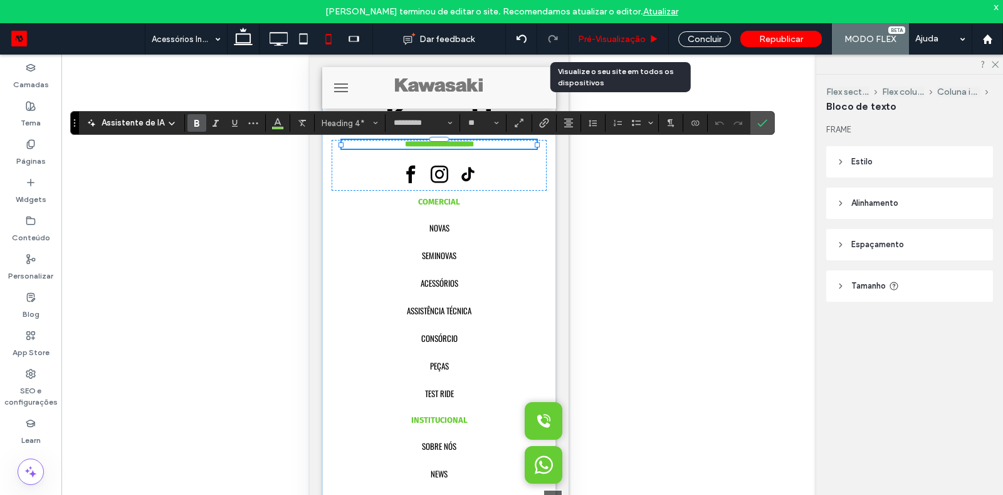
click at [613, 48] on div "Pré-Visualizaçāo" at bounding box center [619, 38] width 100 height 31
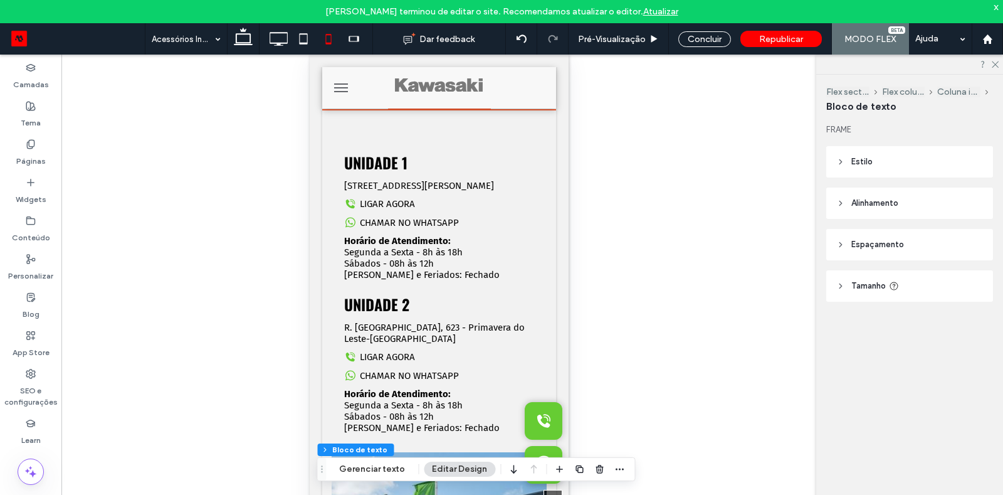
scroll to position [0, 0]
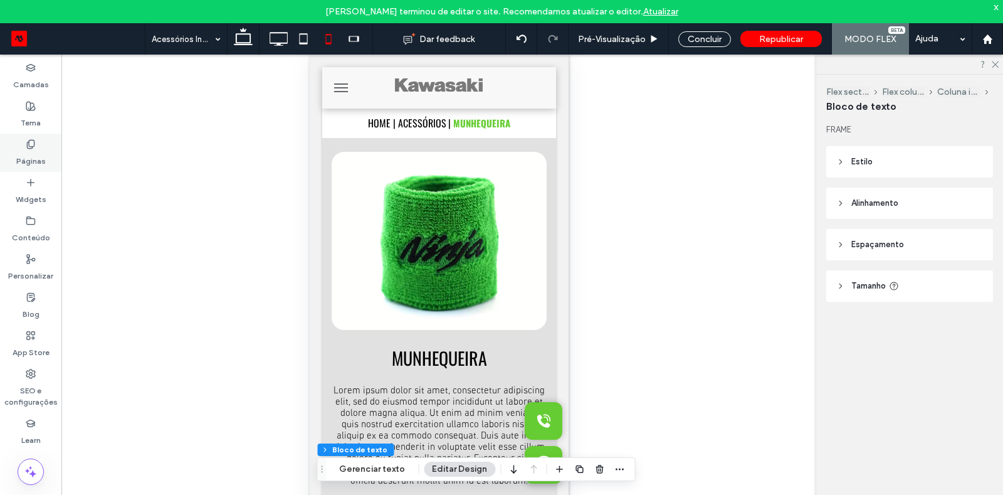
click at [38, 155] on label "Páginas" at bounding box center [30, 158] width 29 height 18
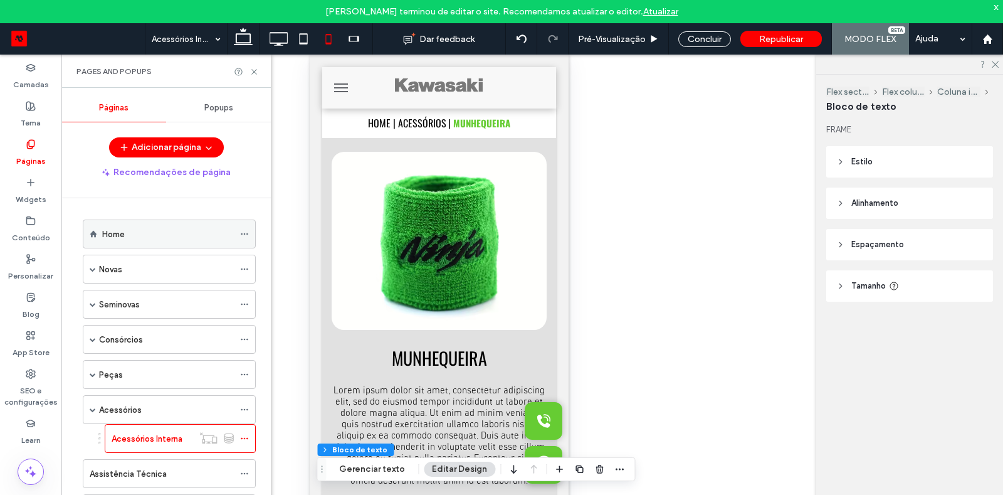
click at [108, 236] on label "Home" at bounding box center [113, 234] width 23 height 22
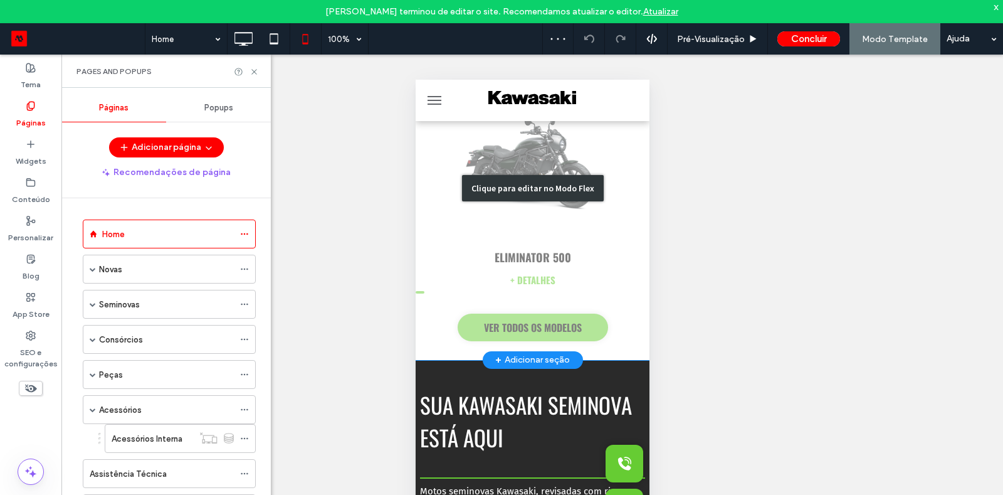
click at [579, 333] on div "Clique para editar no Modo Flex" at bounding box center [532, 187] width 234 height 343
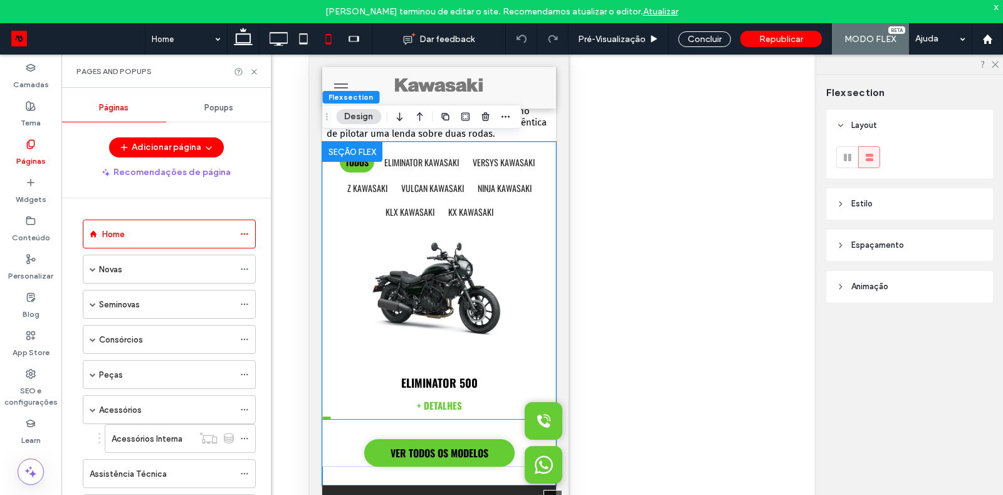
scroll to position [455, 0]
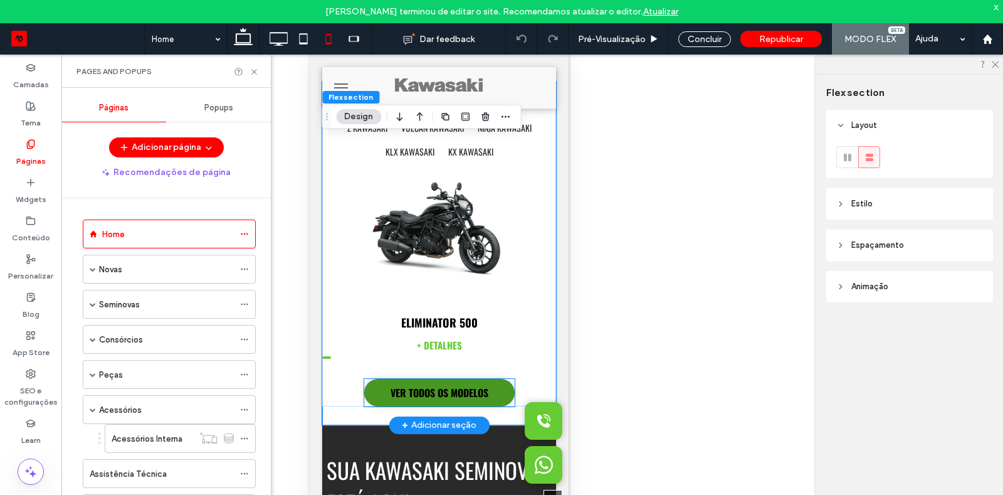
click at [442, 379] on link "VER TODOS OS MODELOS" at bounding box center [439, 393] width 150 height 28
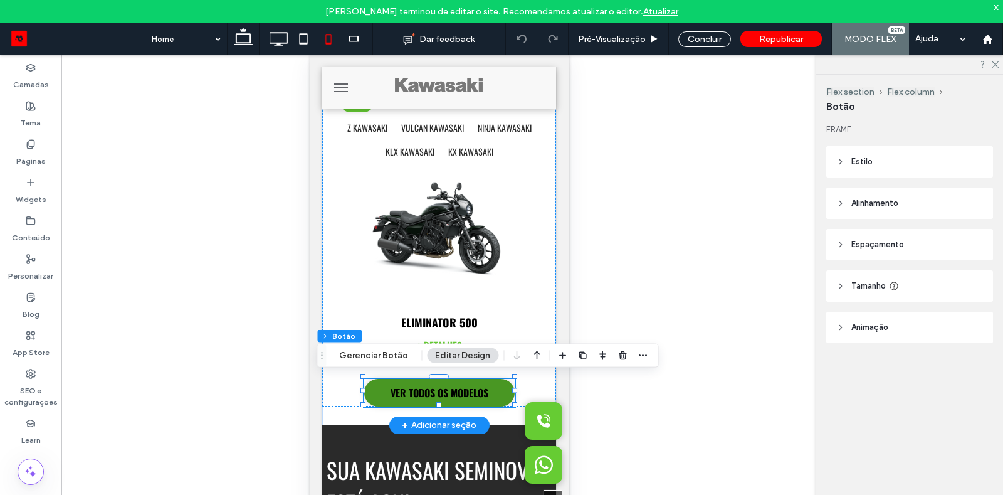
click at [480, 385] on span "VER TODOS OS MODELOS" at bounding box center [439, 392] width 98 height 15
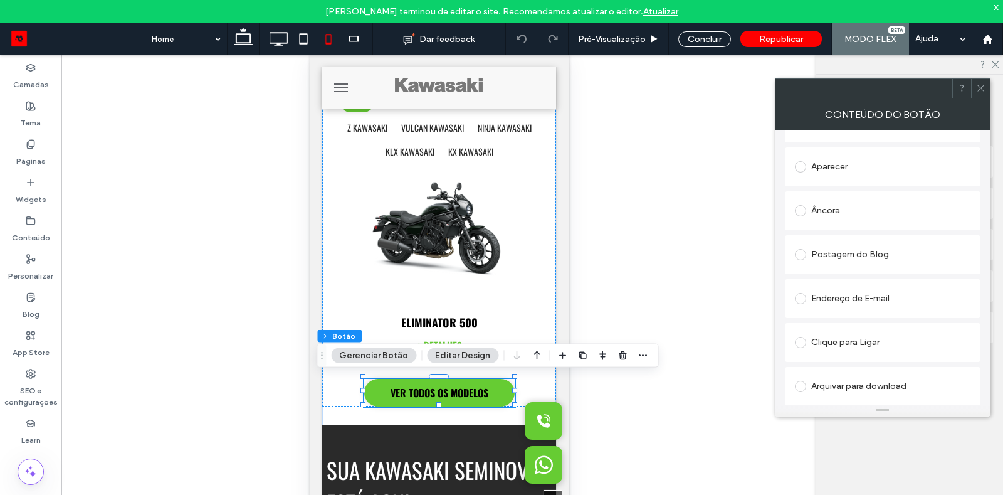
scroll to position [0, 0]
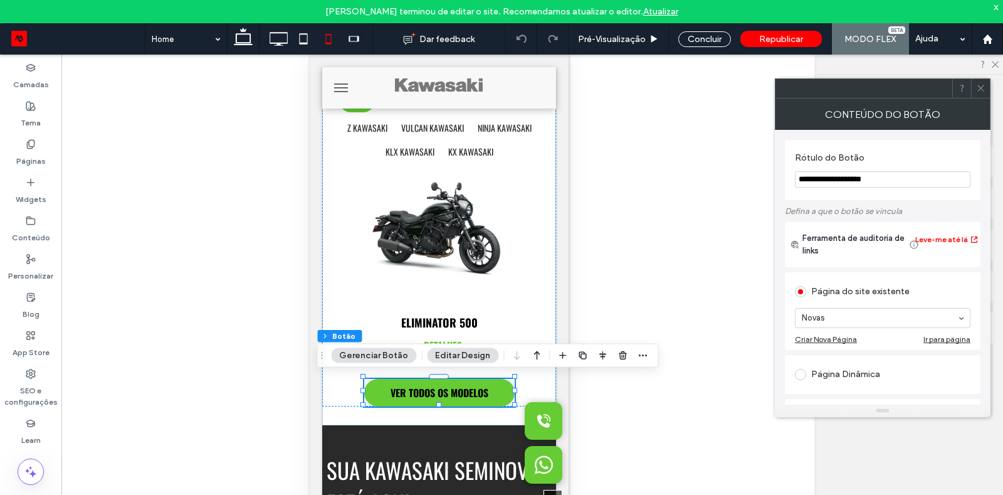
click at [979, 92] on icon at bounding box center [980, 87] width 9 height 9
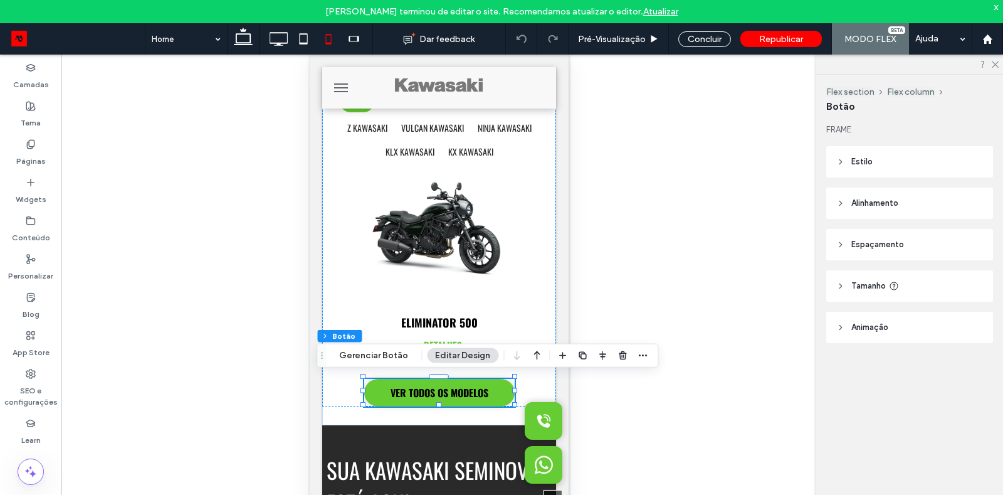
click at [890, 173] on header "Estilo" at bounding box center [909, 161] width 167 height 31
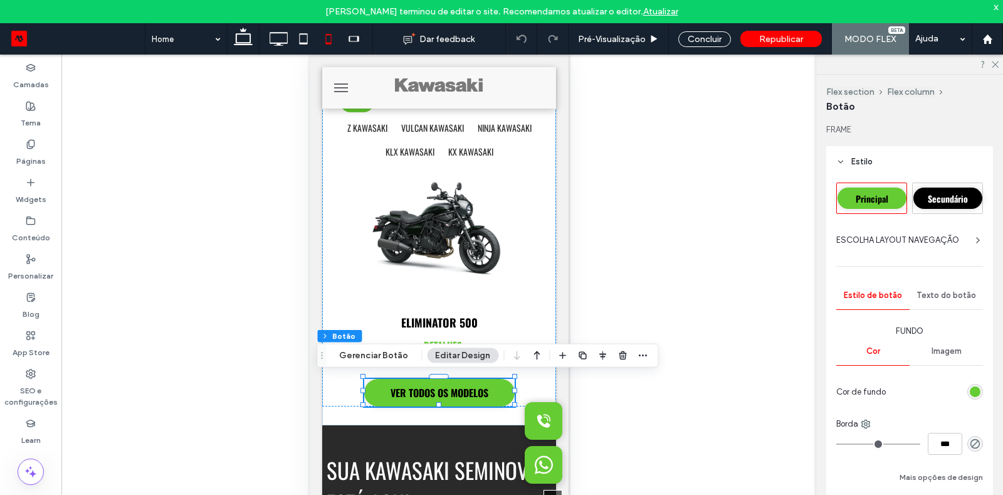
click at [977, 391] on div "rgb(102, 204, 51)" at bounding box center [975, 391] width 11 height 11
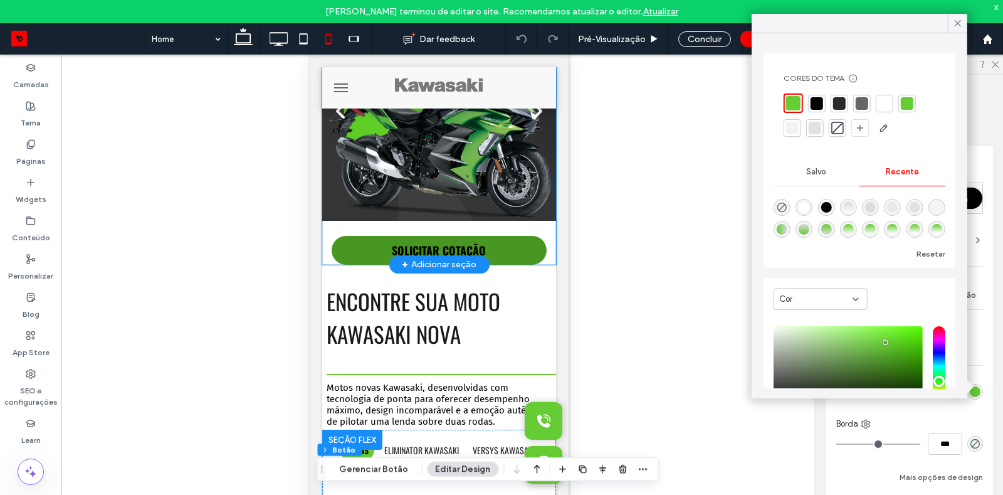
click at [504, 251] on button "SOLICITAR COTAÇÃO" at bounding box center [438, 250] width 215 height 29
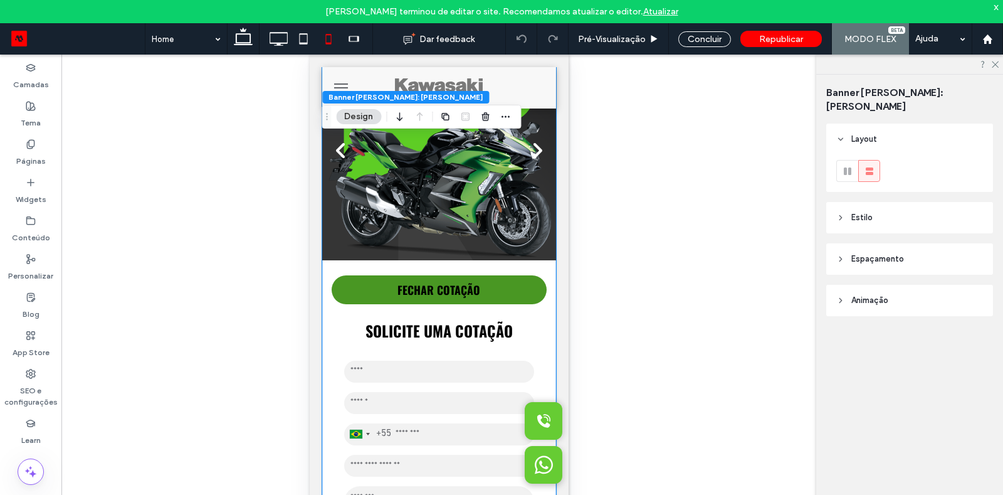
scroll to position [54, 0]
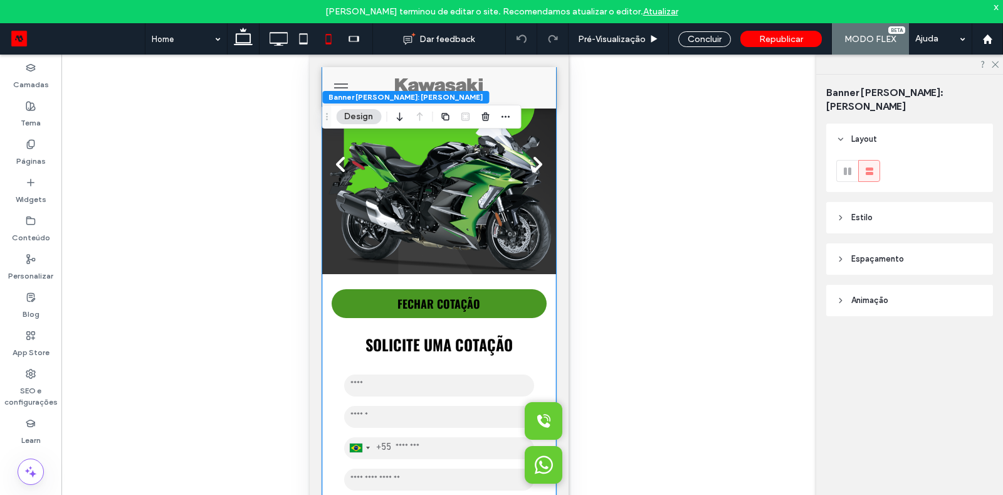
click at [505, 306] on button "FECHAR COTAÇÃO" at bounding box center [438, 303] width 215 height 29
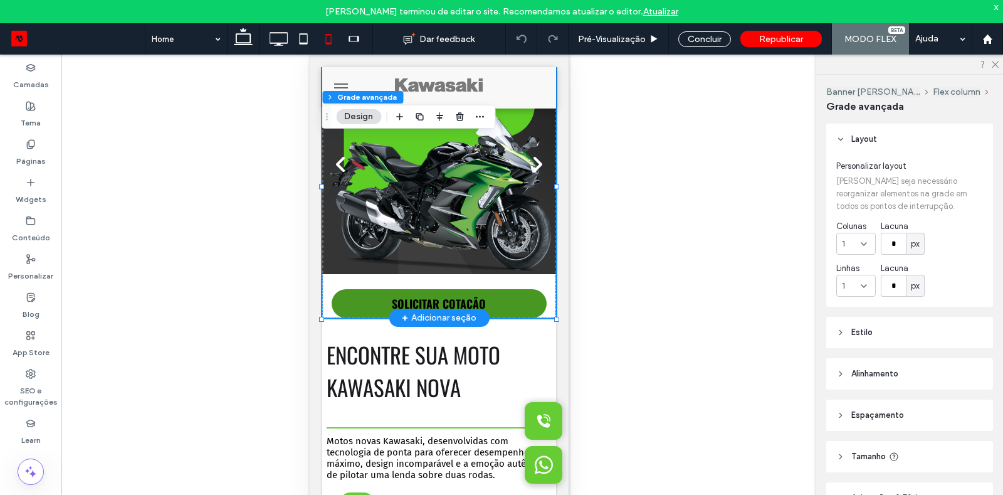
click at [505, 306] on button "SOLICITAR COTAÇÃO" at bounding box center [438, 303] width 215 height 29
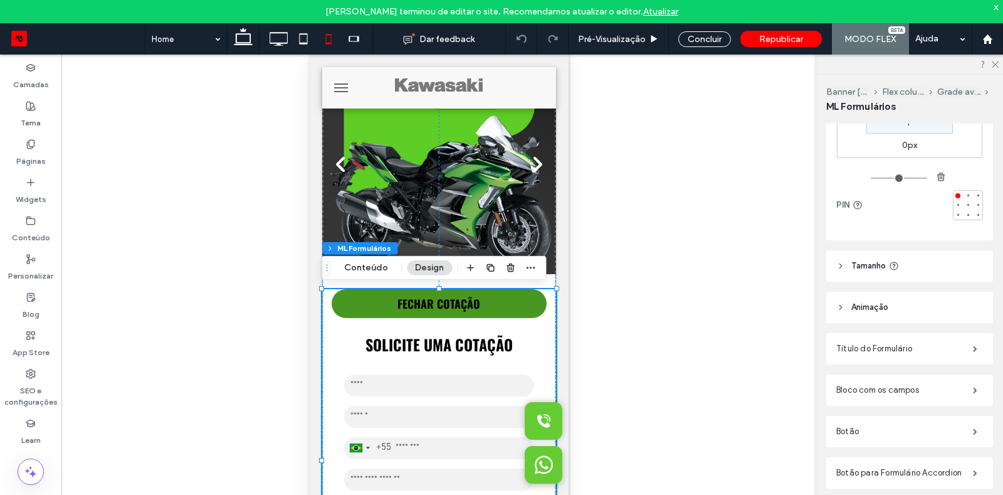
scroll to position [210, 0]
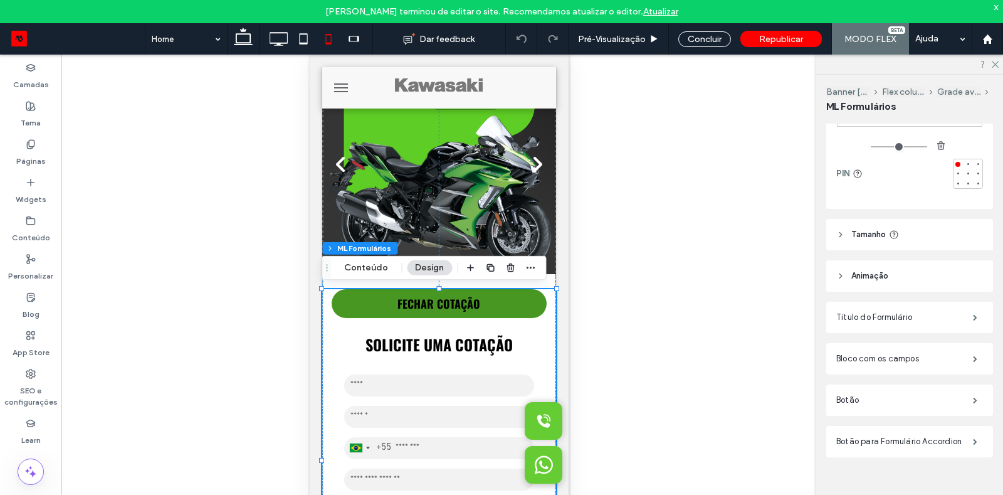
click at [401, 300] on span "FECHAR COTAÇÃO" at bounding box center [438, 303] width 83 height 16
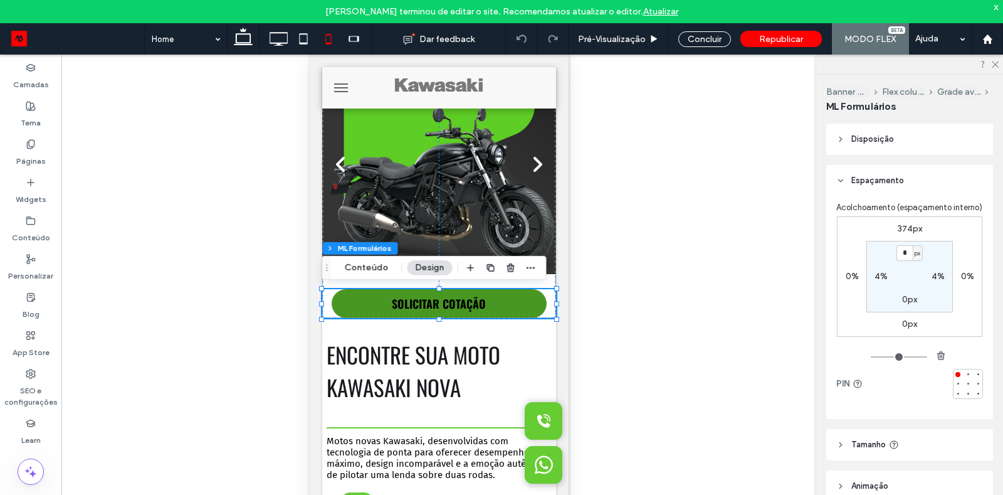
scroll to position [210, 0]
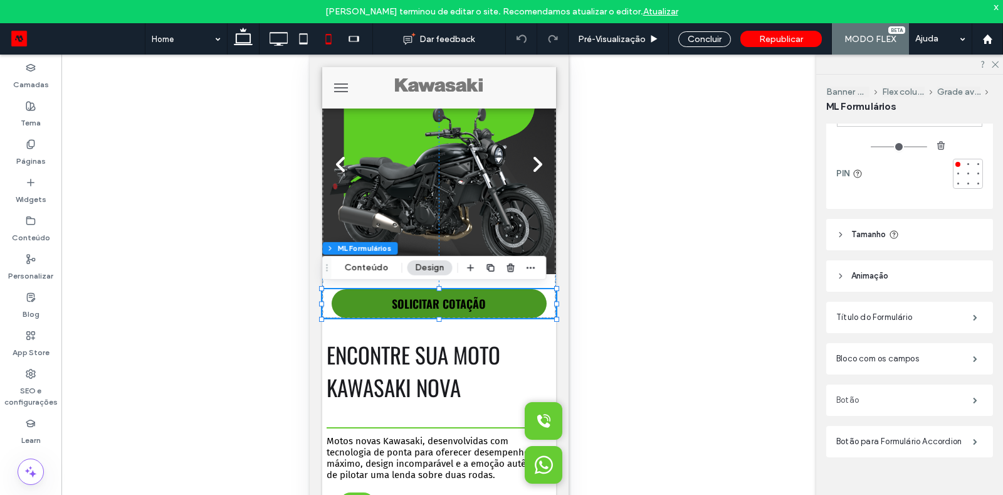
click at [876, 400] on label "Botão" at bounding box center [904, 399] width 137 height 25
click at [864, 401] on label "Botão" at bounding box center [904, 399] width 137 height 25
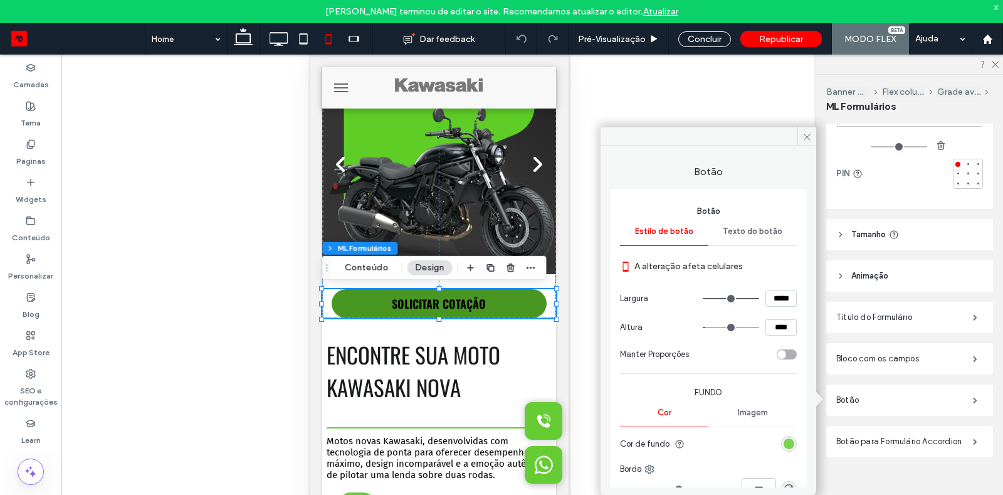
click at [784, 440] on div "rgb(102, 204, 51)" at bounding box center [789, 443] width 11 height 11
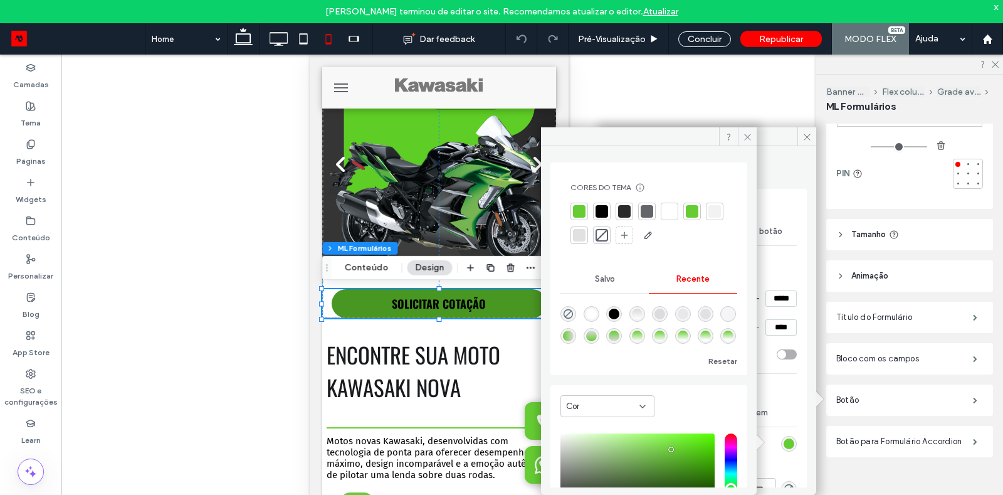
click at [577, 213] on div at bounding box center [579, 211] width 13 height 13
click at [709, 92] on div "Reexibir? Sim Reexibir? Sim Reexibir? Sim Reexibir? Sim Reexibir? Sim Reexibir?…" at bounding box center [438, 286] width 755 height 463
click at [745, 133] on icon at bounding box center [747, 136] width 9 height 9
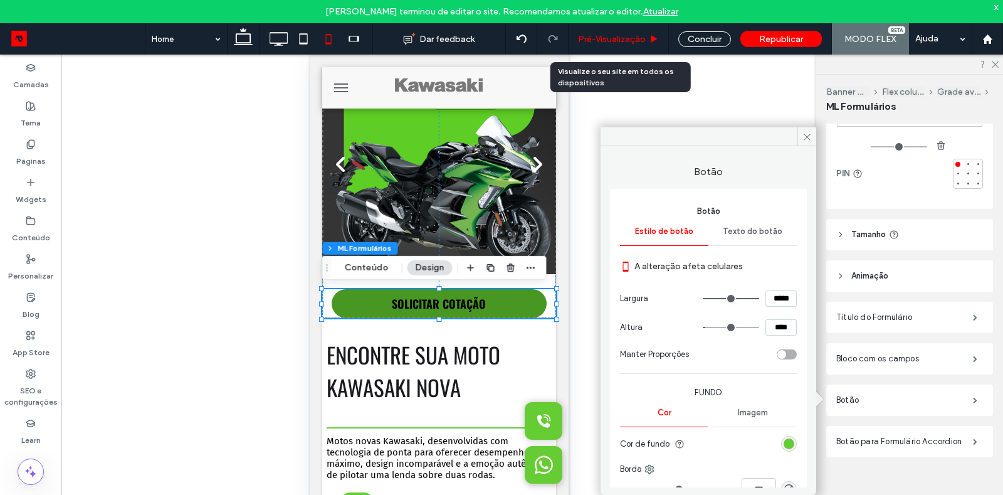
click at [628, 33] on div "Pré-Visualizaçāo" at bounding box center [619, 38] width 100 height 31
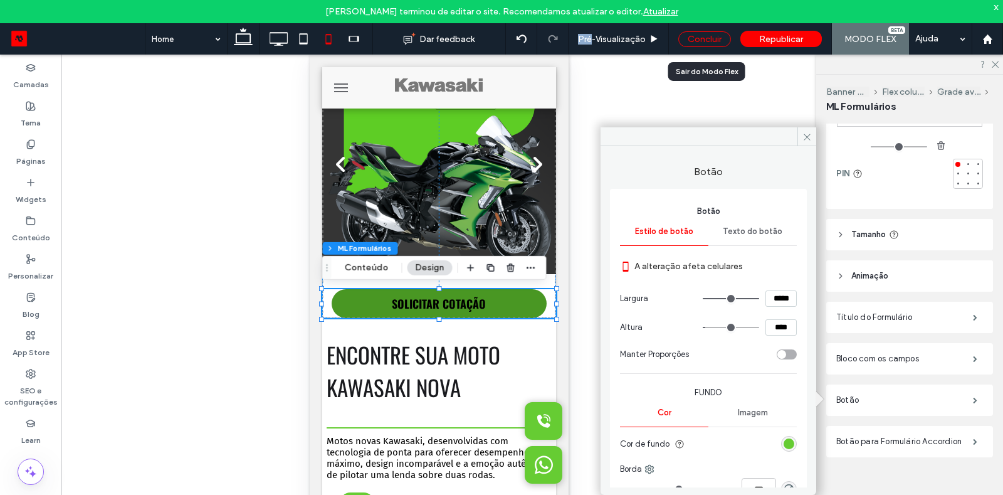
click at [692, 43] on div "Concluir" at bounding box center [704, 39] width 53 height 16
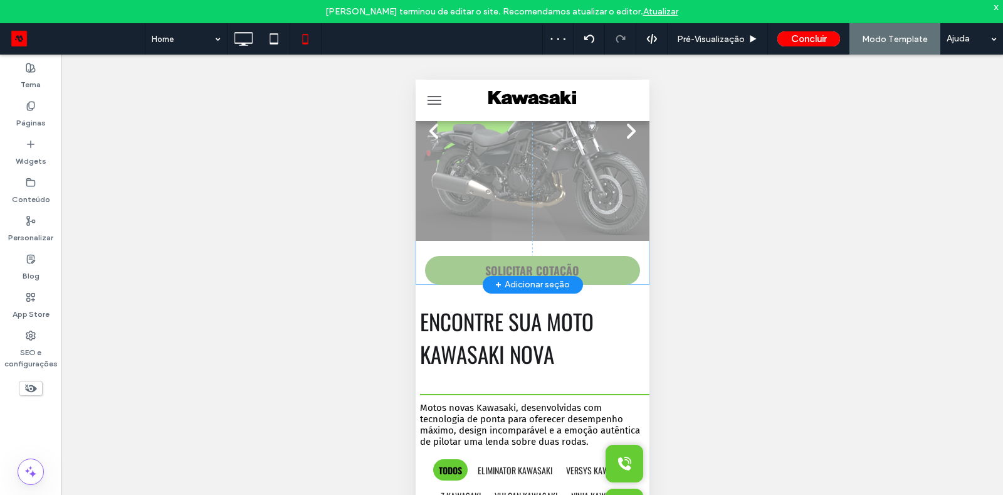
scroll to position [0, 0]
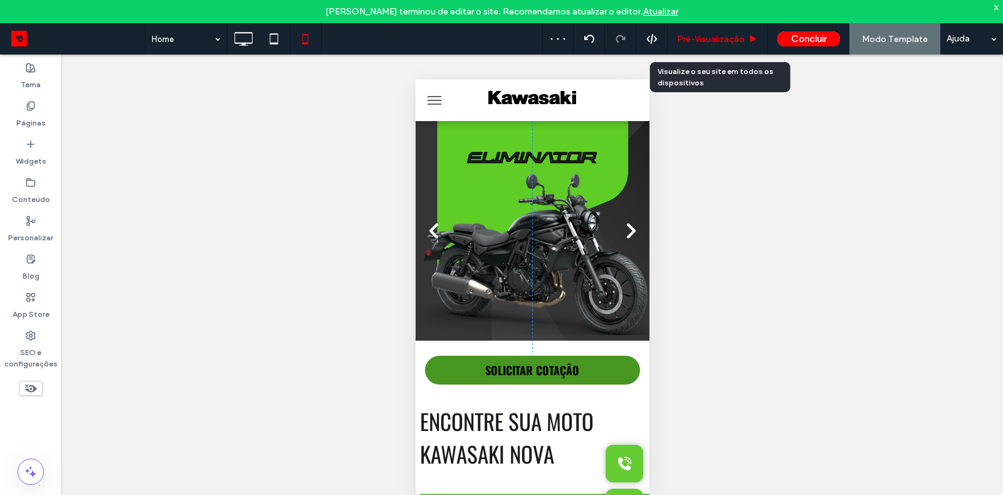
click at [702, 42] on span "Pré-Visualizaçāo" at bounding box center [711, 39] width 68 height 11
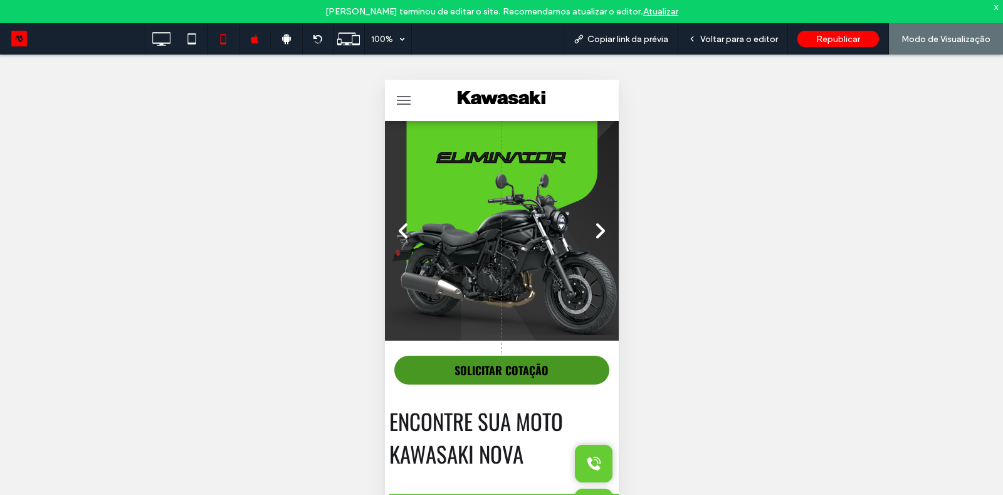
click at [564, 374] on button "SOLICITAR COTAÇÃO" at bounding box center [501, 370] width 215 height 29
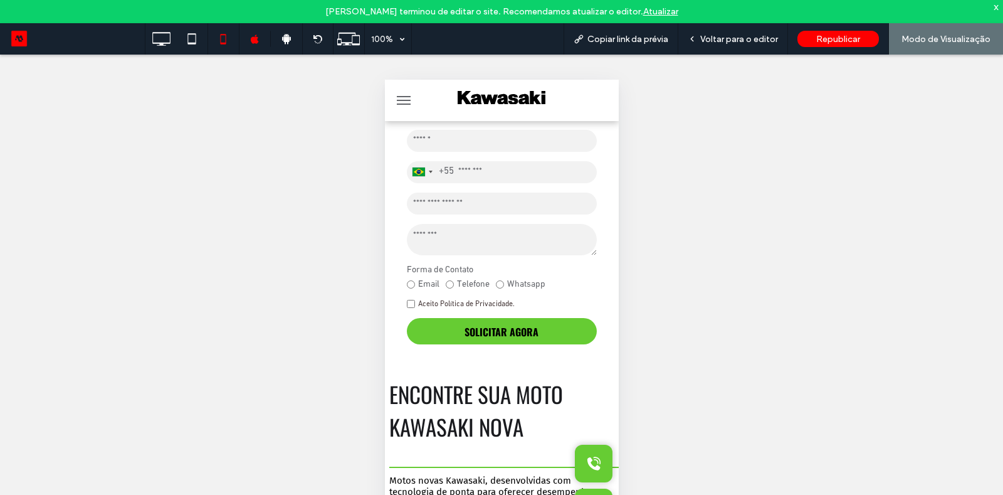
scroll to position [335, 0]
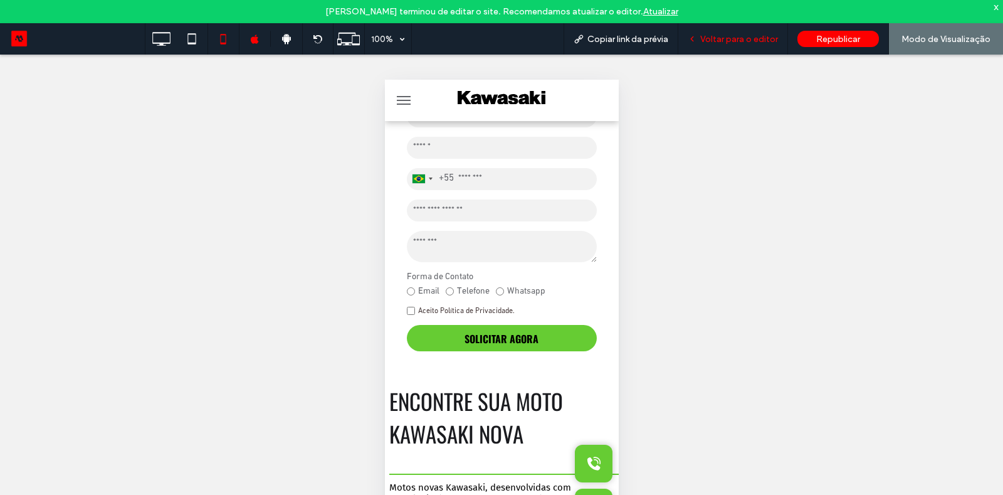
click at [720, 38] on span "Voltar para o editor" at bounding box center [739, 39] width 78 height 11
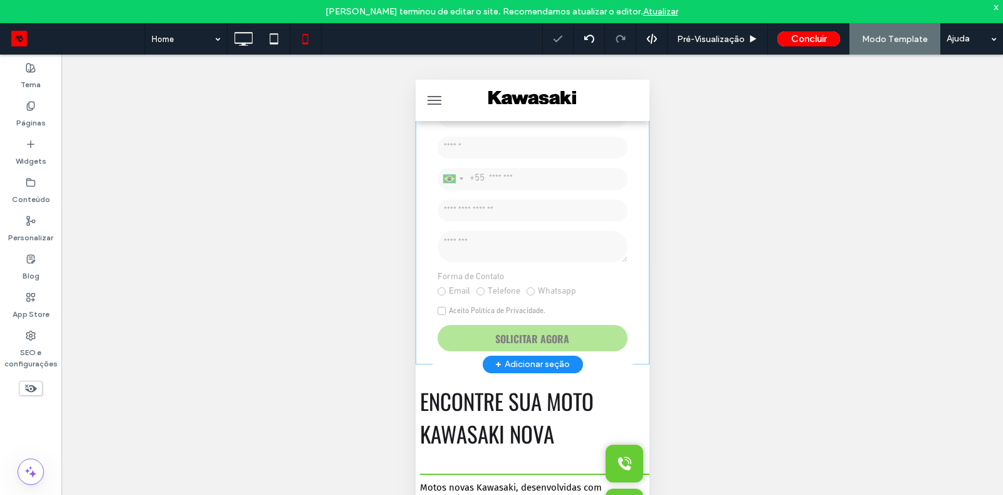
click at [556, 325] on div "Clique para editar no Modo Flex" at bounding box center [532, 75] width 234 height 579
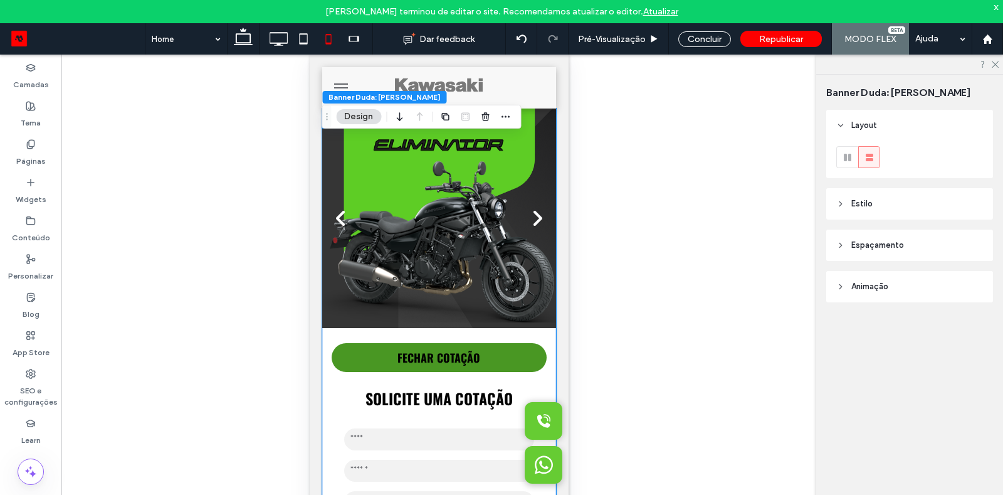
click at [463, 352] on span "FECHAR COTAÇÃO" at bounding box center [438, 357] width 83 height 16
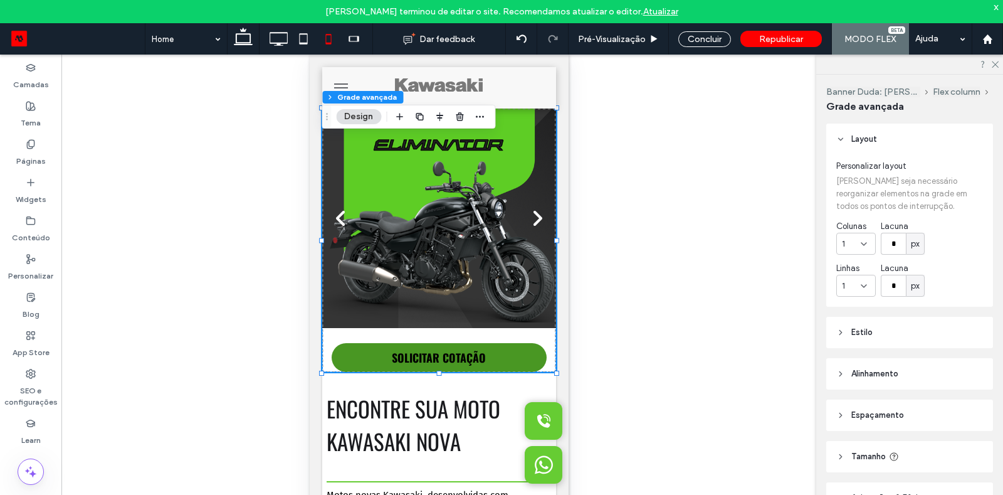
scroll to position [50, 0]
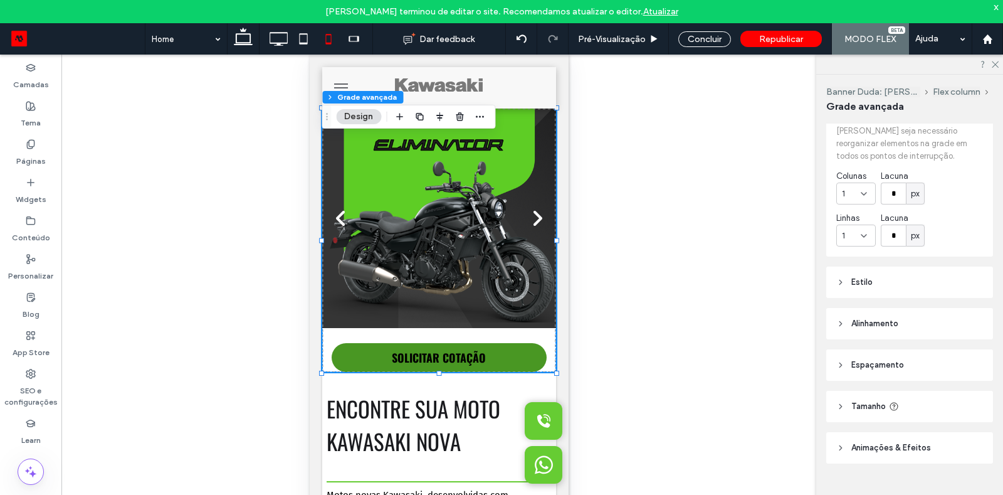
click at [879, 279] on header "Estilo" at bounding box center [909, 281] width 167 height 31
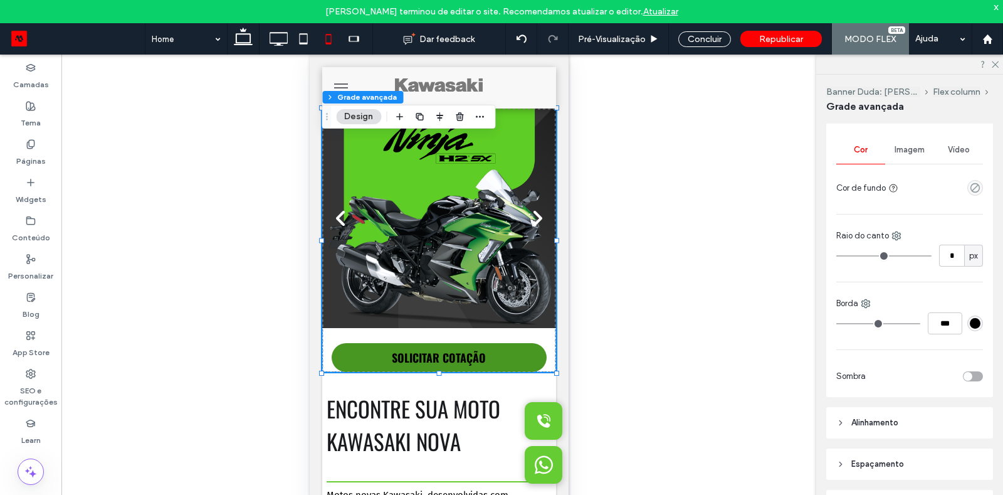
scroll to position [314, 0]
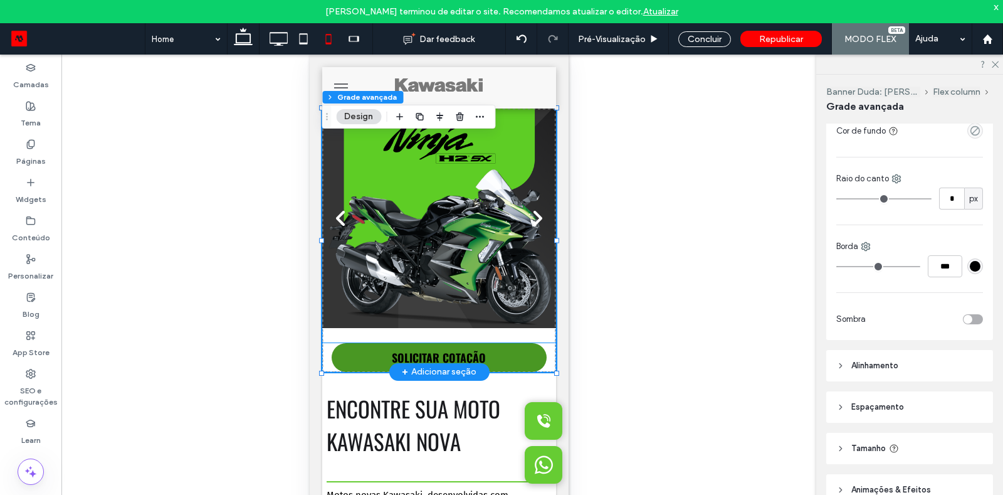
click at [510, 356] on button "SOLICITAR COTAÇÃO" at bounding box center [438, 357] width 215 height 29
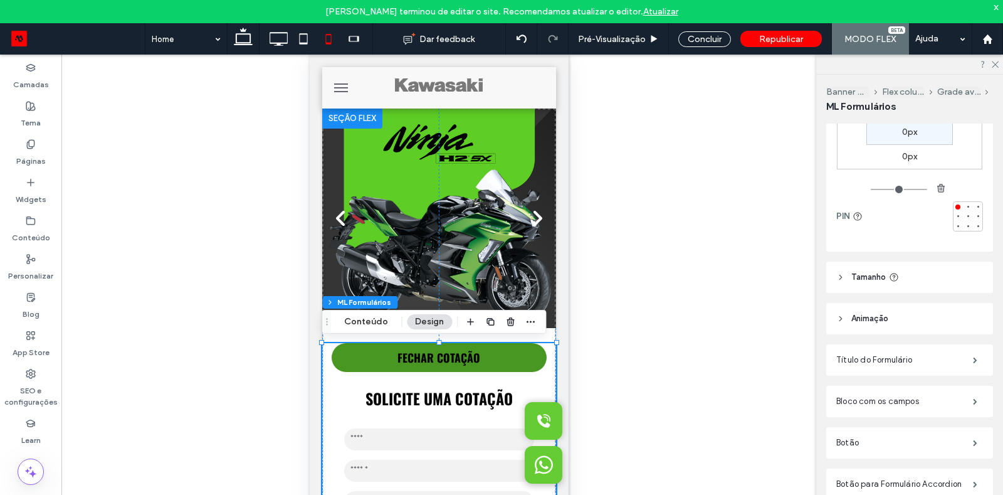
scroll to position [210, 0]
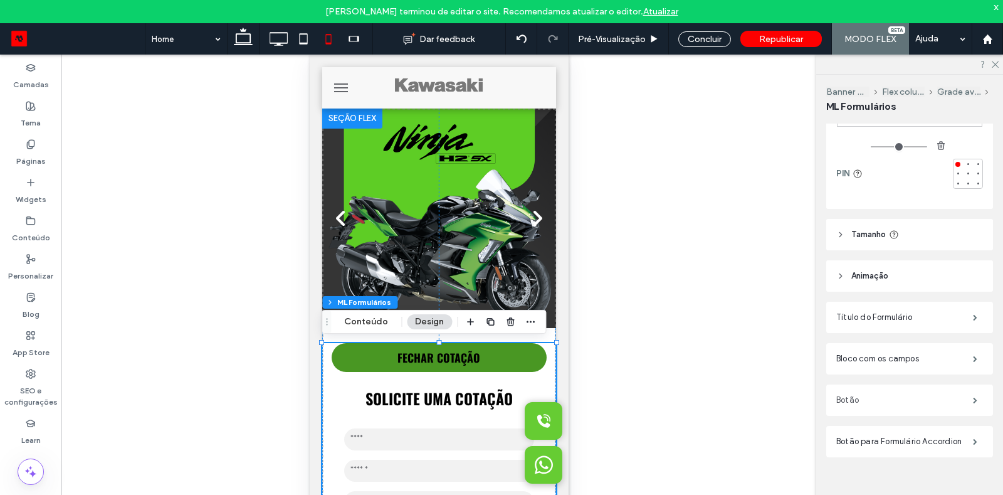
click at [878, 393] on label "Botão" at bounding box center [904, 399] width 137 height 25
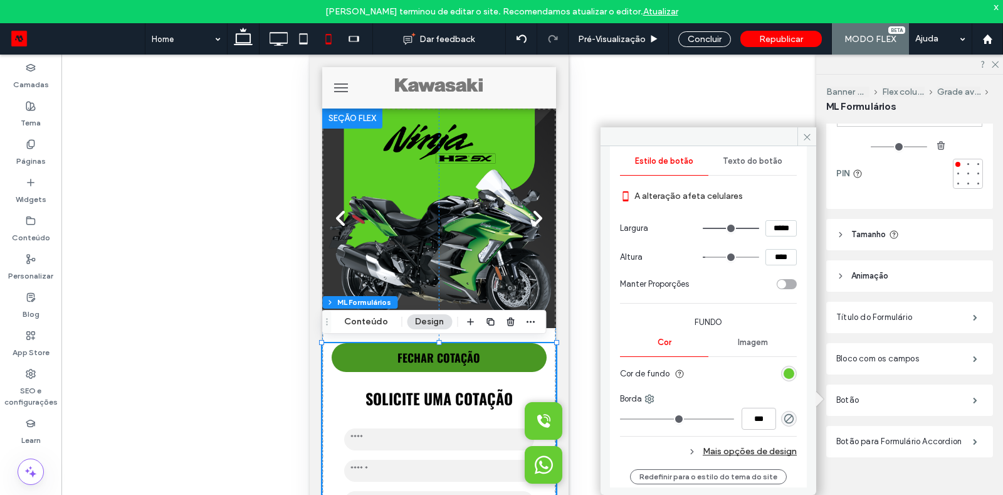
scroll to position [103, 0]
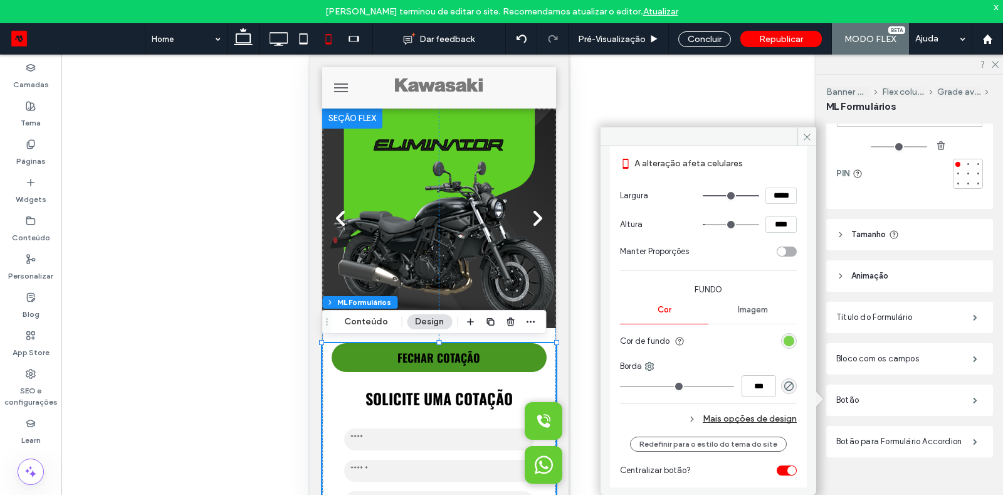
click at [784, 335] on div "rgb(102, 204, 51)" at bounding box center [789, 340] width 11 height 11
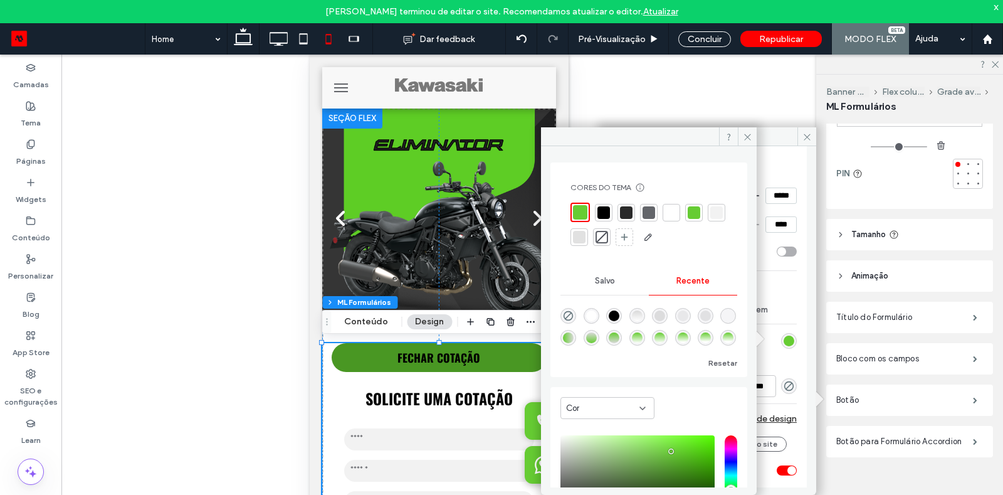
click at [694, 214] on div at bounding box center [694, 212] width 13 height 13
click at [604, 212] on div at bounding box center [602, 212] width 13 height 13
click at [569, 210] on div "Cores do tema Poupe tempo com as cores do tema Crie uma paleta de cores para ad…" at bounding box center [649, 214] width 177 height 85
click at [580, 210] on div at bounding box center [579, 212] width 13 height 13
click at [648, 97] on div "Reexibir? Sim Reexibir? Sim Reexibir? Sim Reexibir? Sim Reexibir? Sim Reexibir?…" at bounding box center [438, 286] width 755 height 463
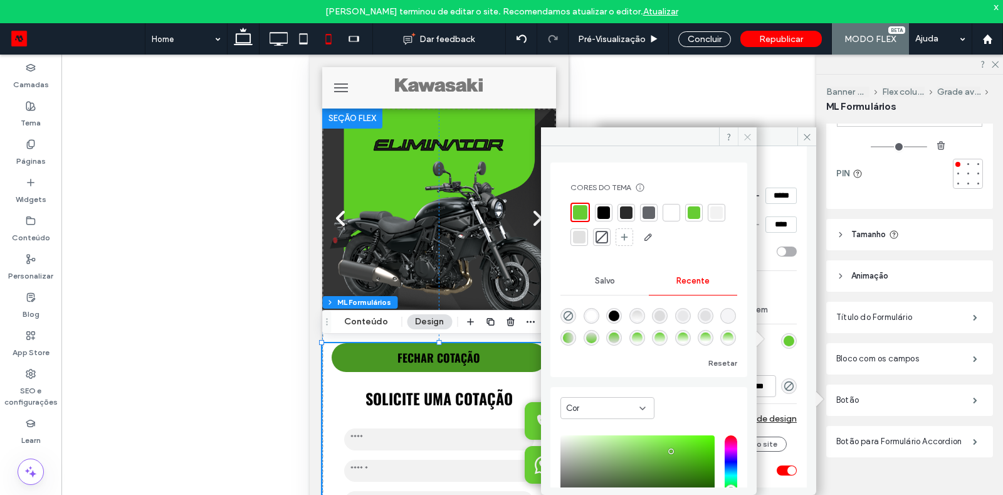
click at [747, 139] on icon at bounding box center [747, 136] width 9 height 9
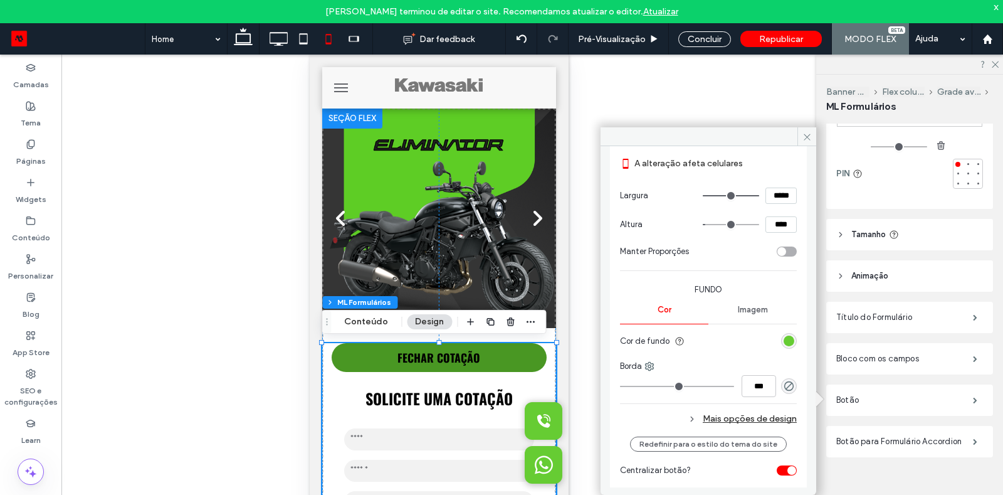
click at [762, 420] on div "Mais opções de design" at bounding box center [708, 418] width 177 height 17
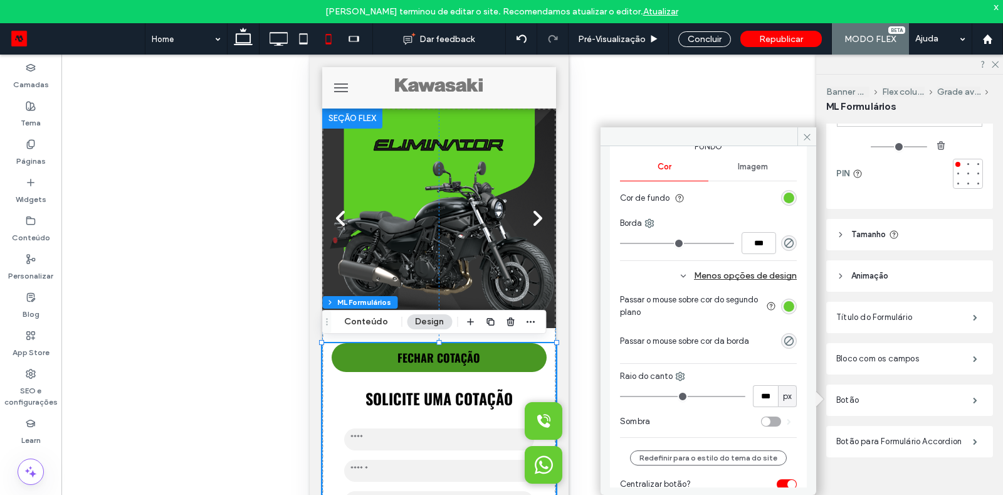
scroll to position [259, 0]
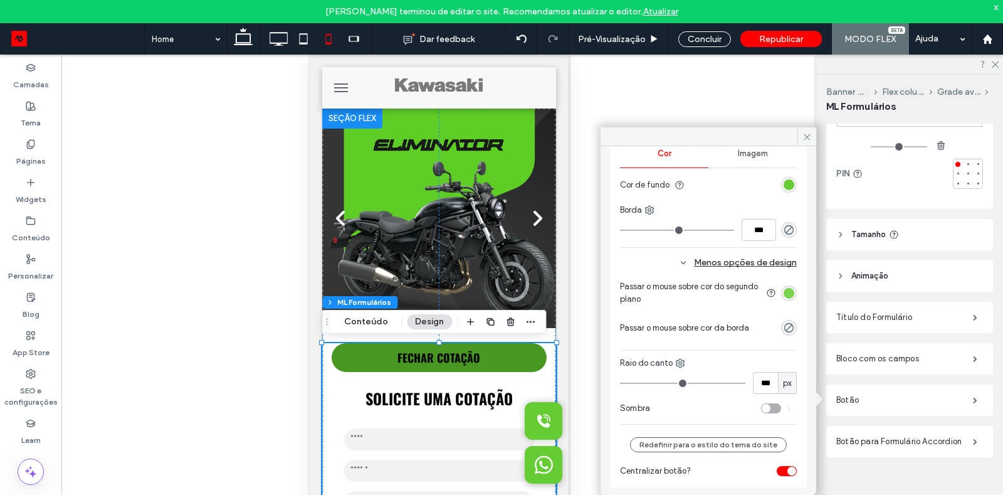
click at [784, 292] on div "rgb(102, 204, 51)" at bounding box center [789, 293] width 11 height 11
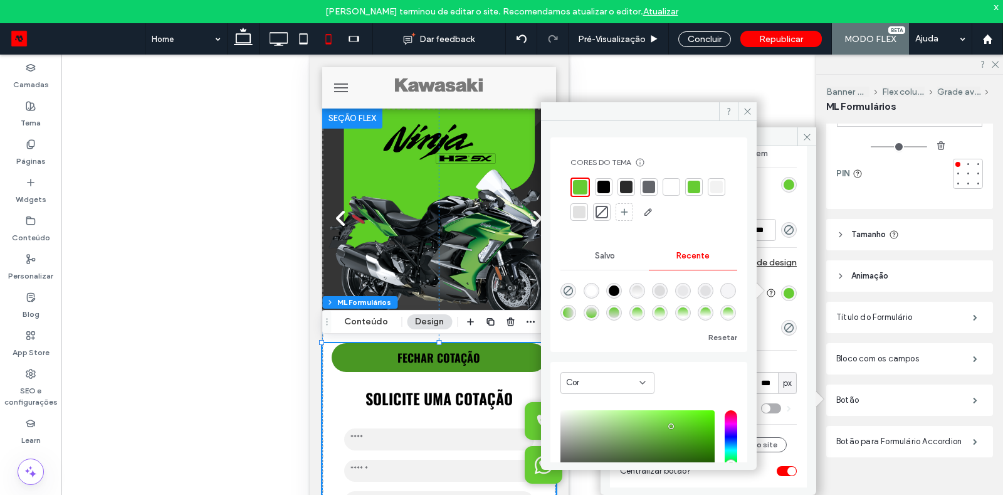
click at [586, 182] on div at bounding box center [580, 187] width 14 height 14
click at [751, 106] on span at bounding box center [747, 111] width 19 height 19
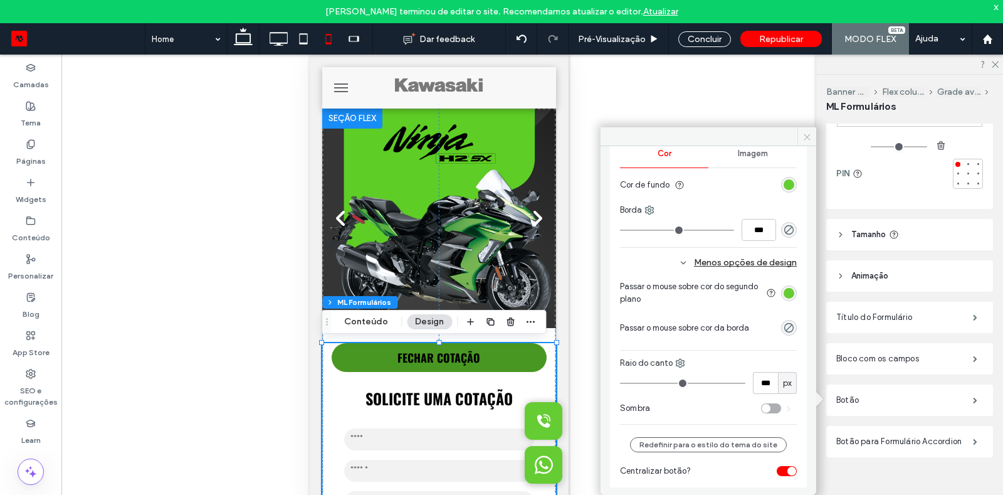
click at [808, 132] on icon at bounding box center [807, 136] width 9 height 9
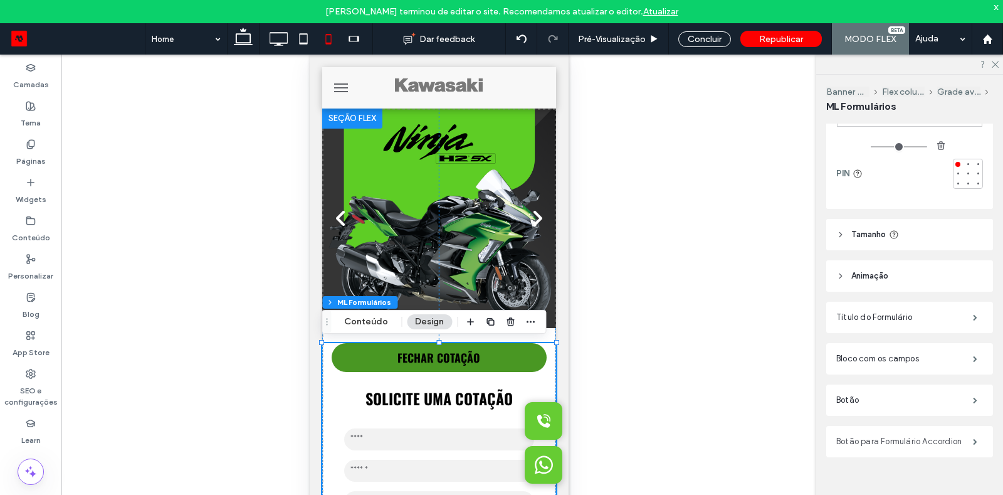
click at [919, 433] on label "Botão para Formulário Accordion" at bounding box center [904, 441] width 137 height 25
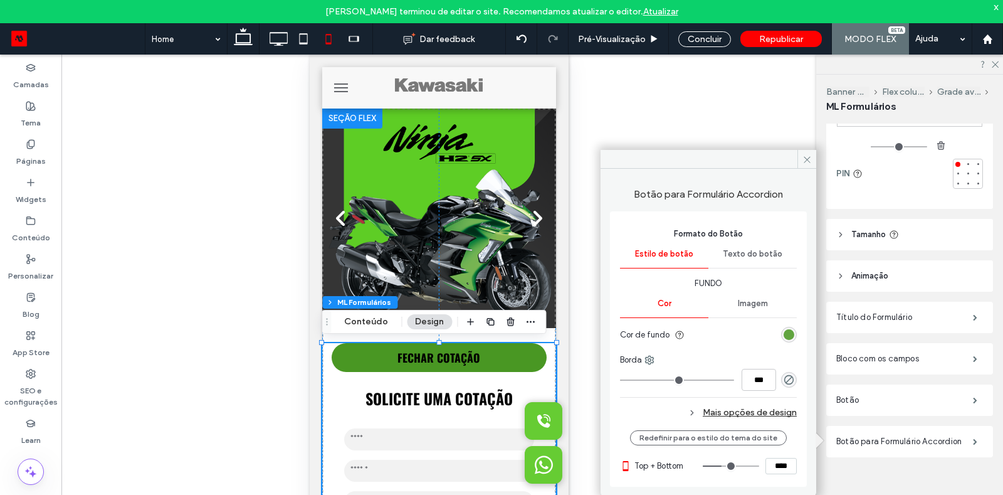
click at [792, 332] on div "rgb(73, 151, 35)" at bounding box center [789, 334] width 11 height 11
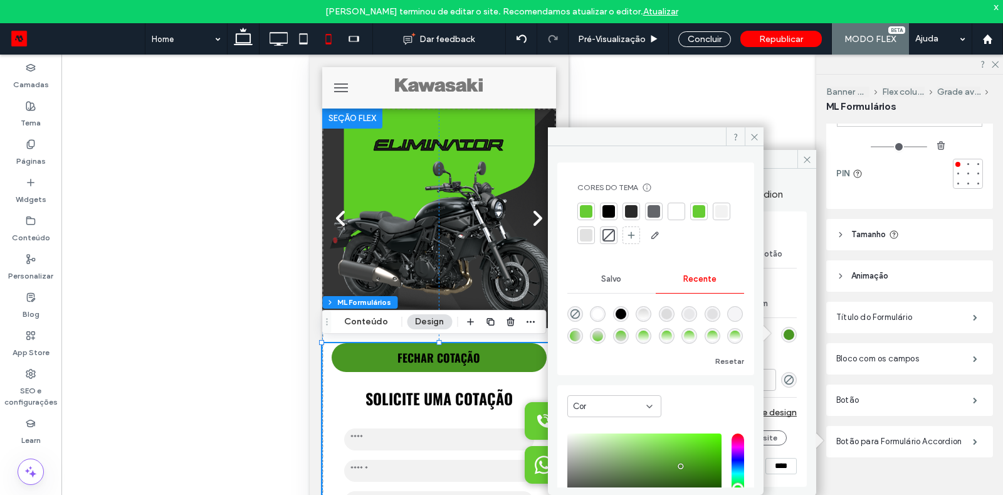
click at [587, 213] on div at bounding box center [586, 211] width 13 height 13
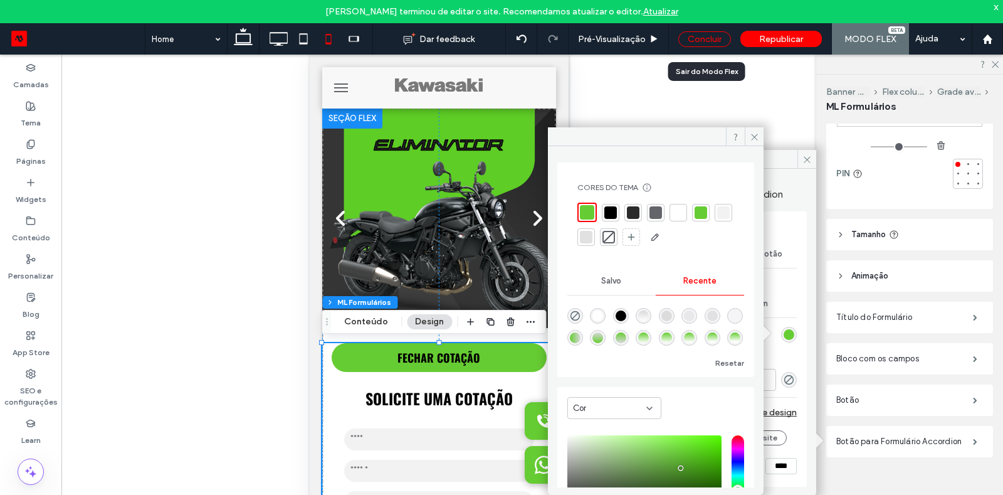
click at [693, 41] on div "Concluir" at bounding box center [704, 39] width 53 height 16
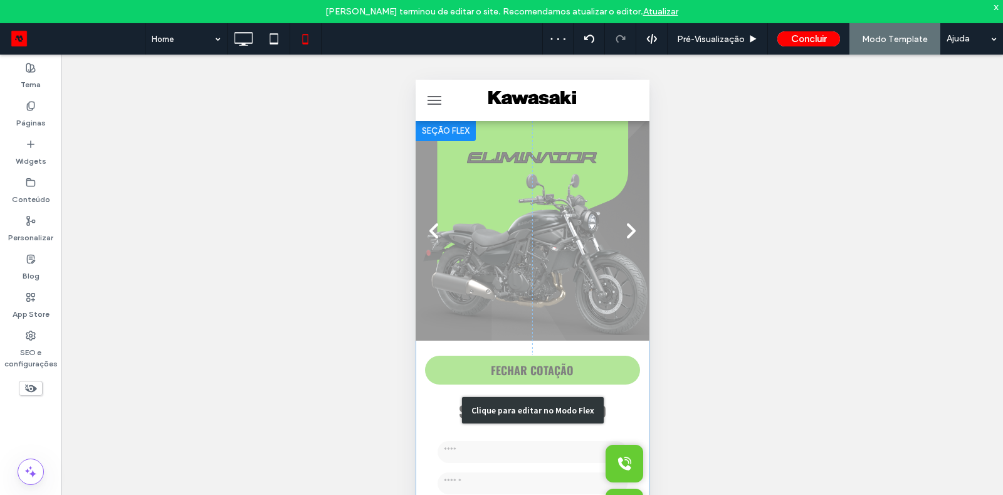
click at [527, 369] on div "Clique para editar no Modo Flex" at bounding box center [532, 410] width 234 height 579
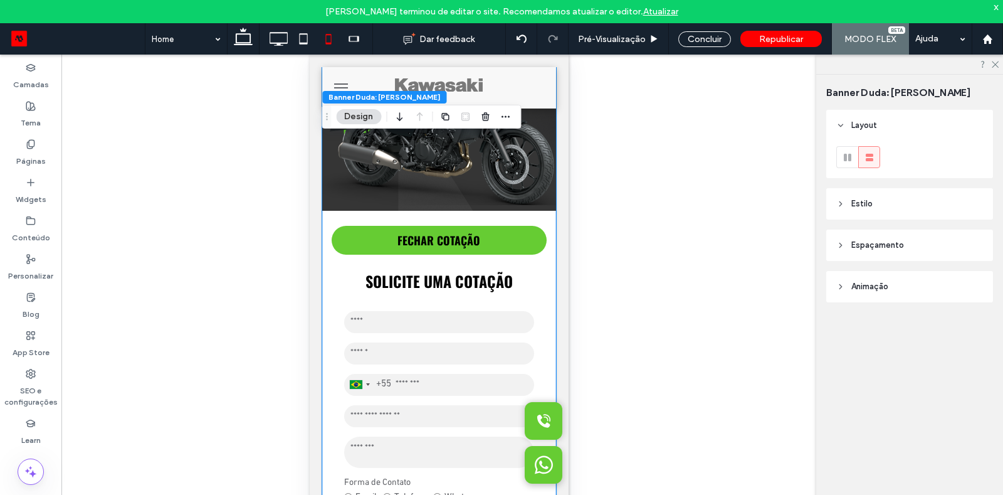
scroll to position [107, 0]
